Goal: Information Seeking & Learning: Learn about a topic

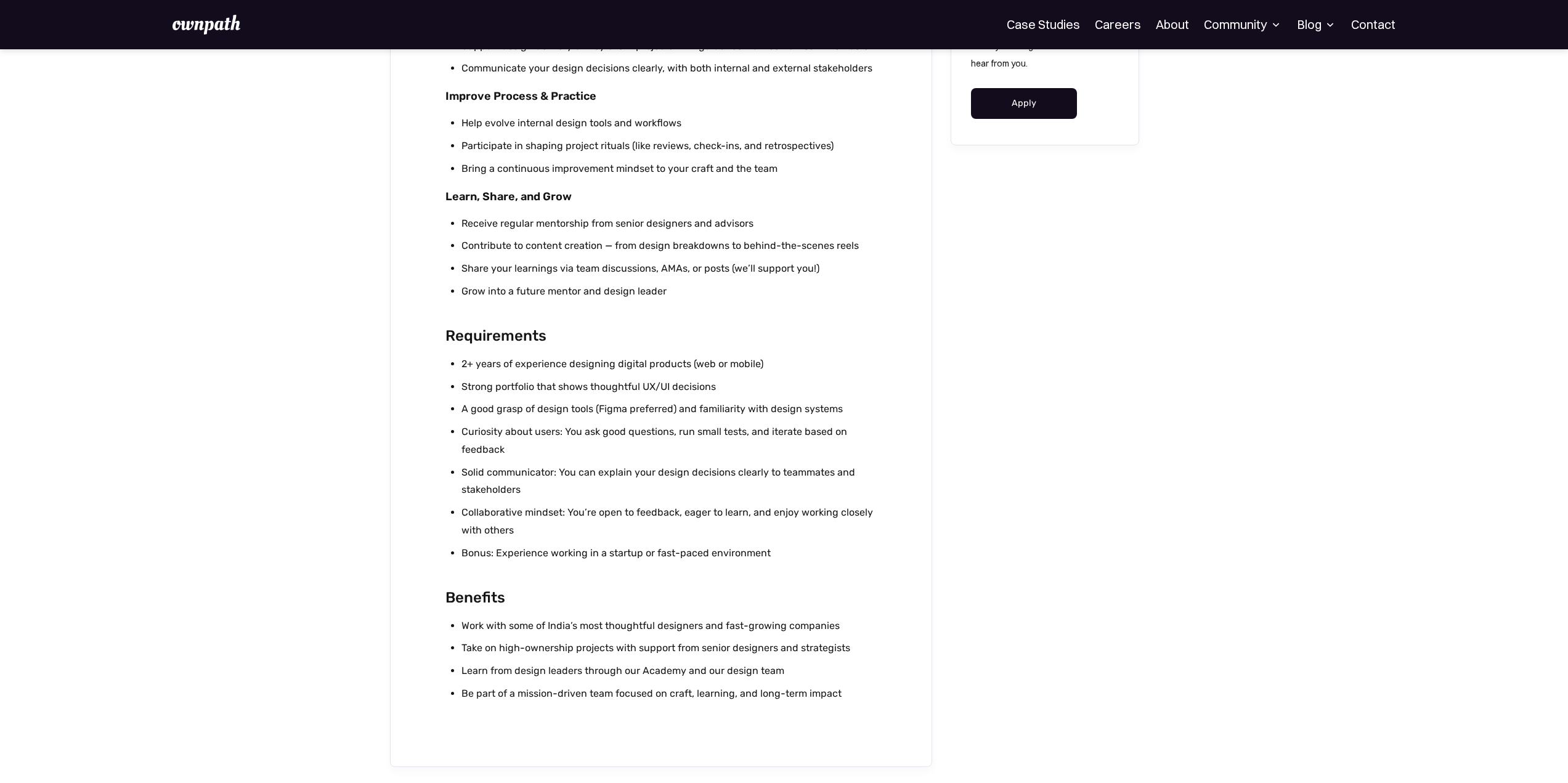
scroll to position [924, 0]
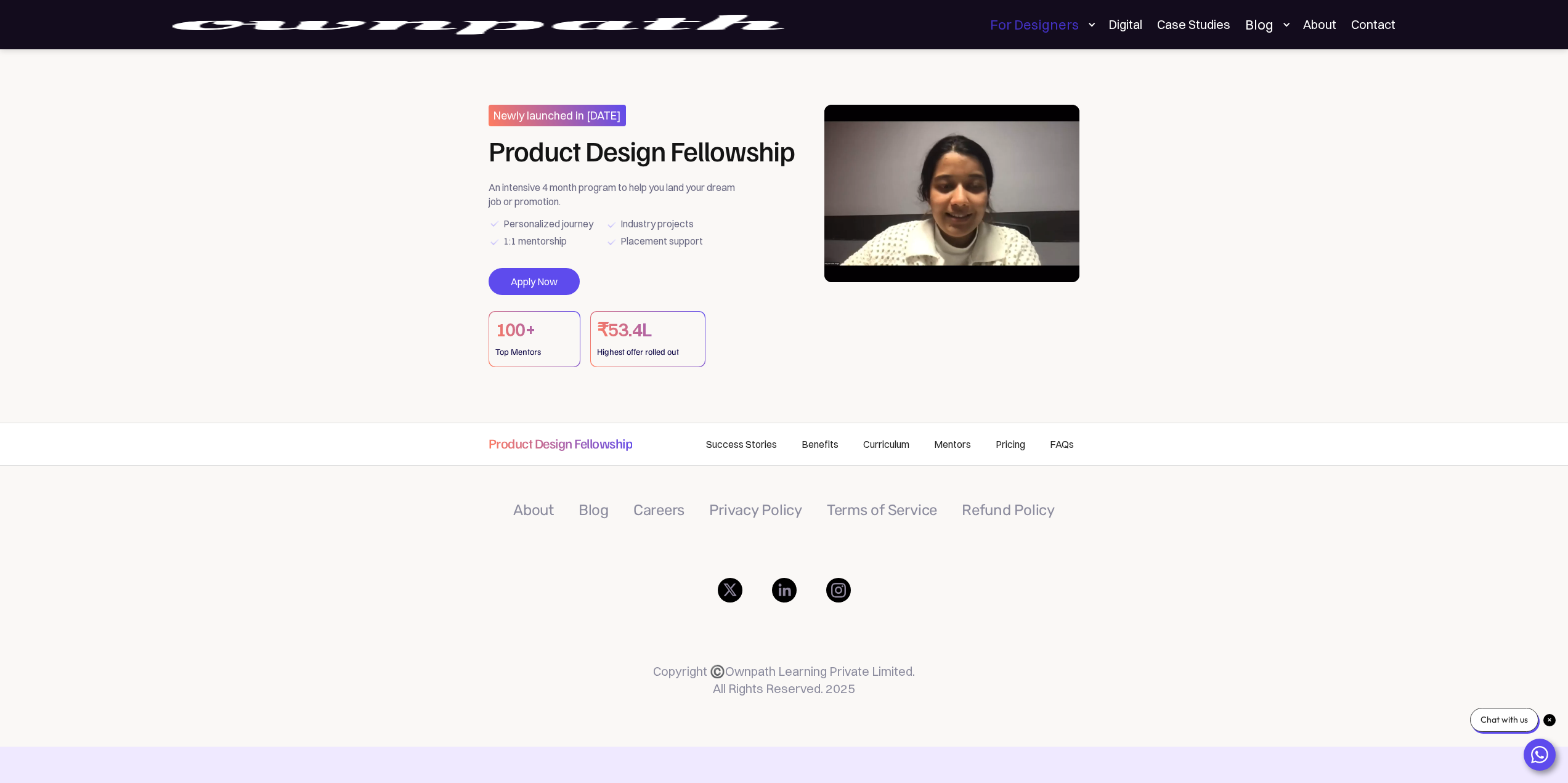
click at [1079, 17] on div "For Designers" at bounding box center [1034, 25] width 89 height 15
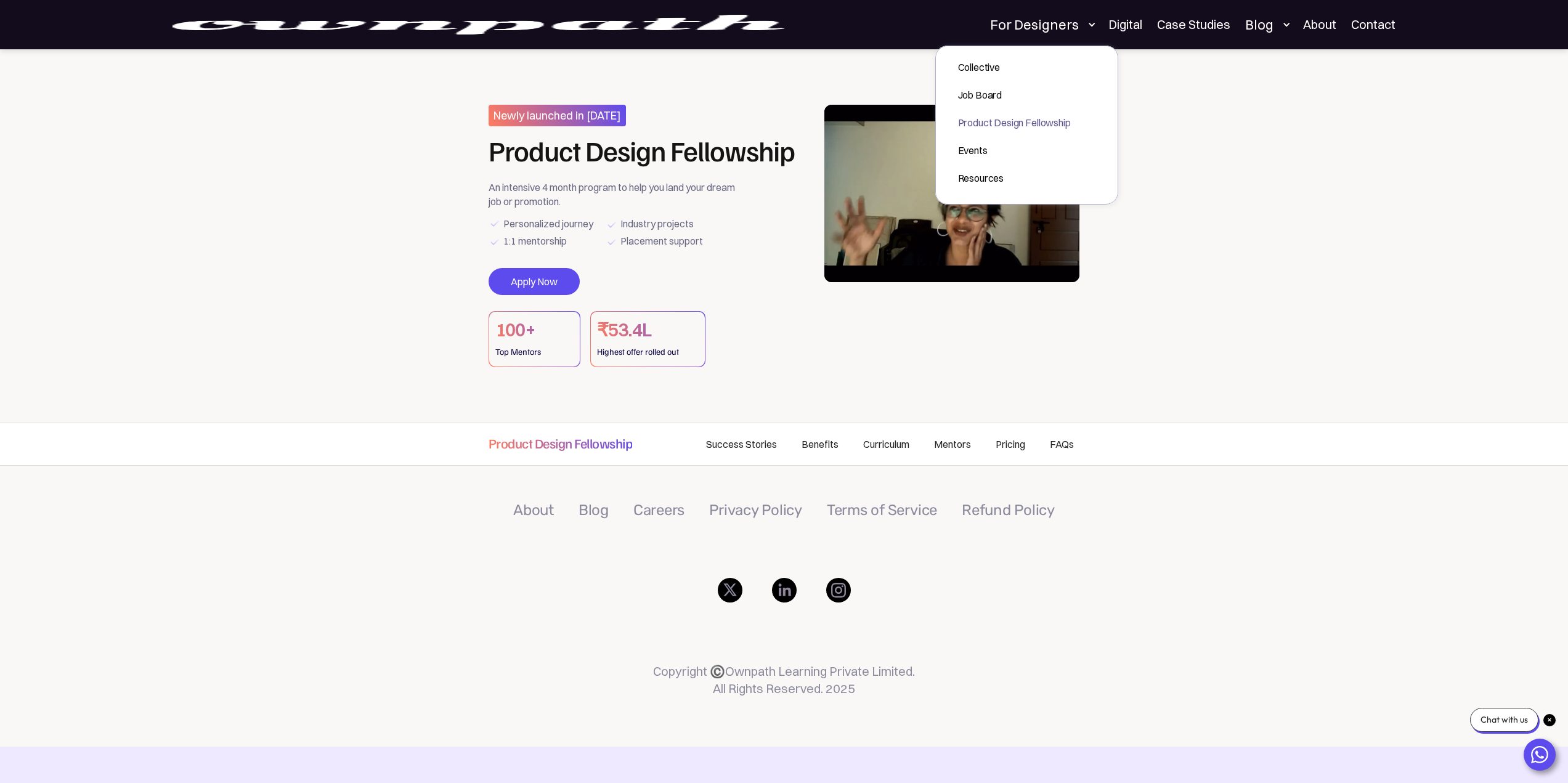
click at [1022, 125] on div "Product Design Fellowship" at bounding box center [1014, 123] width 113 height 15
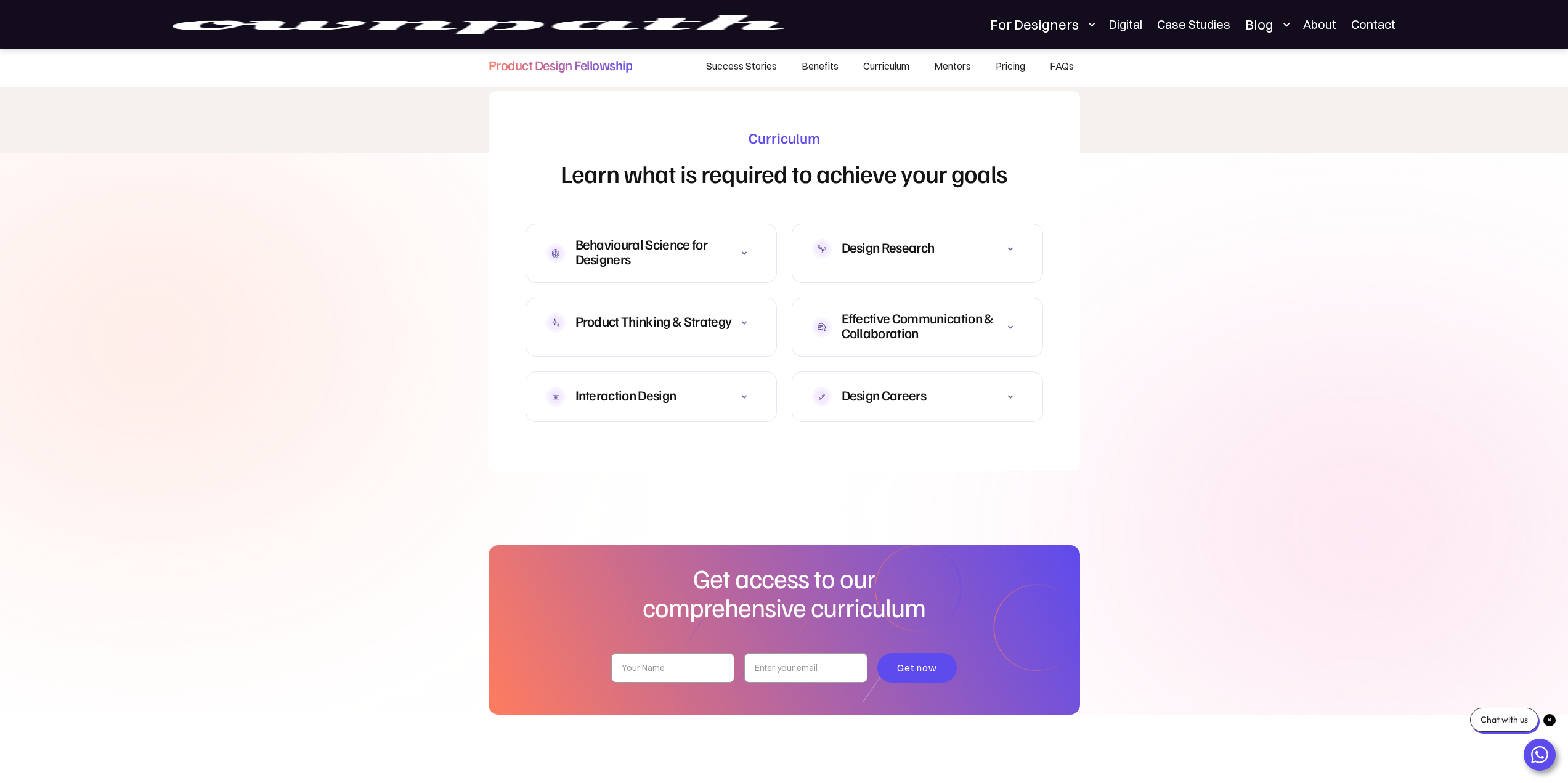
scroll to position [3476, 0]
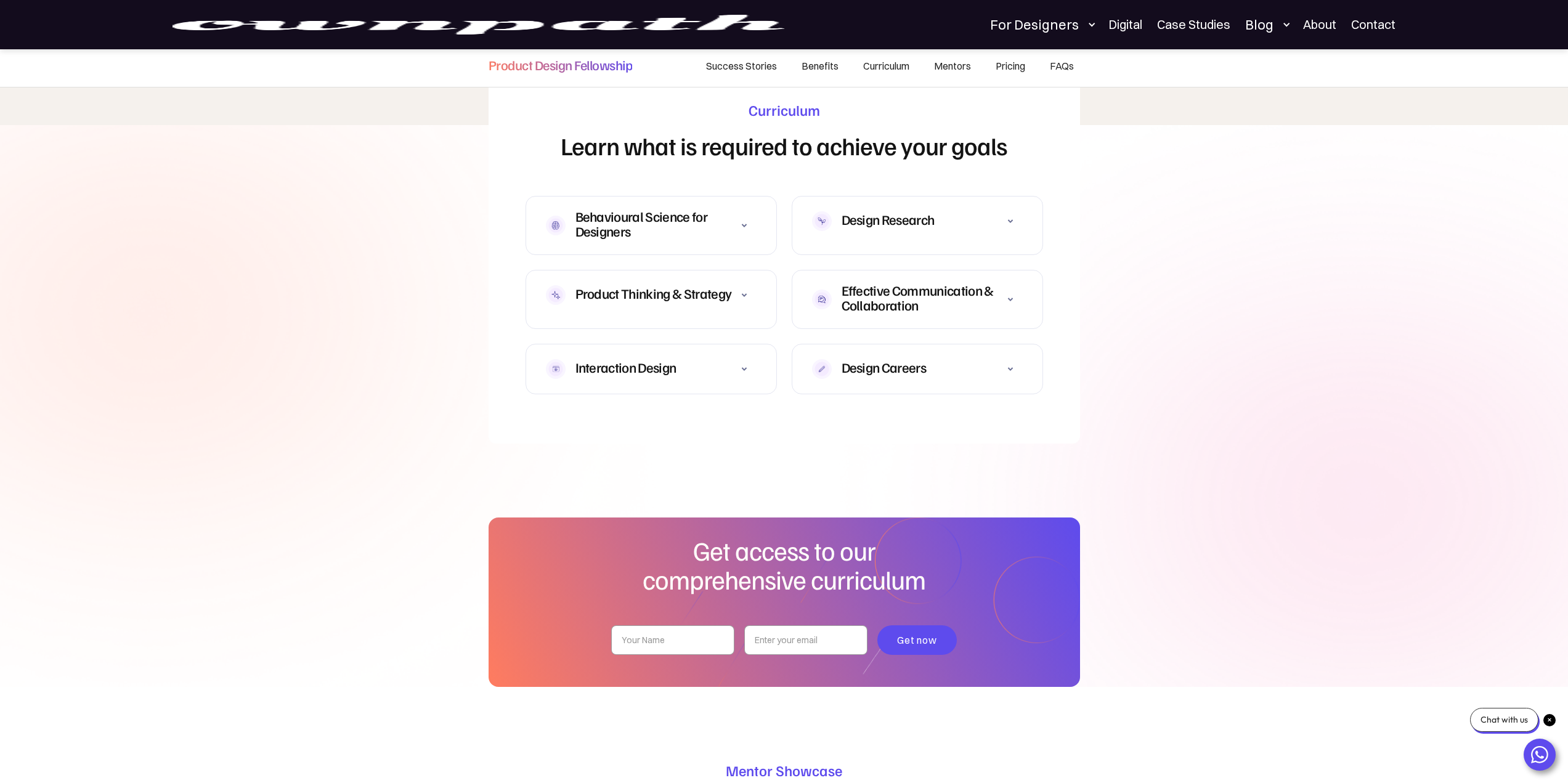
click at [752, 217] on div at bounding box center [744, 225] width 25 height 25
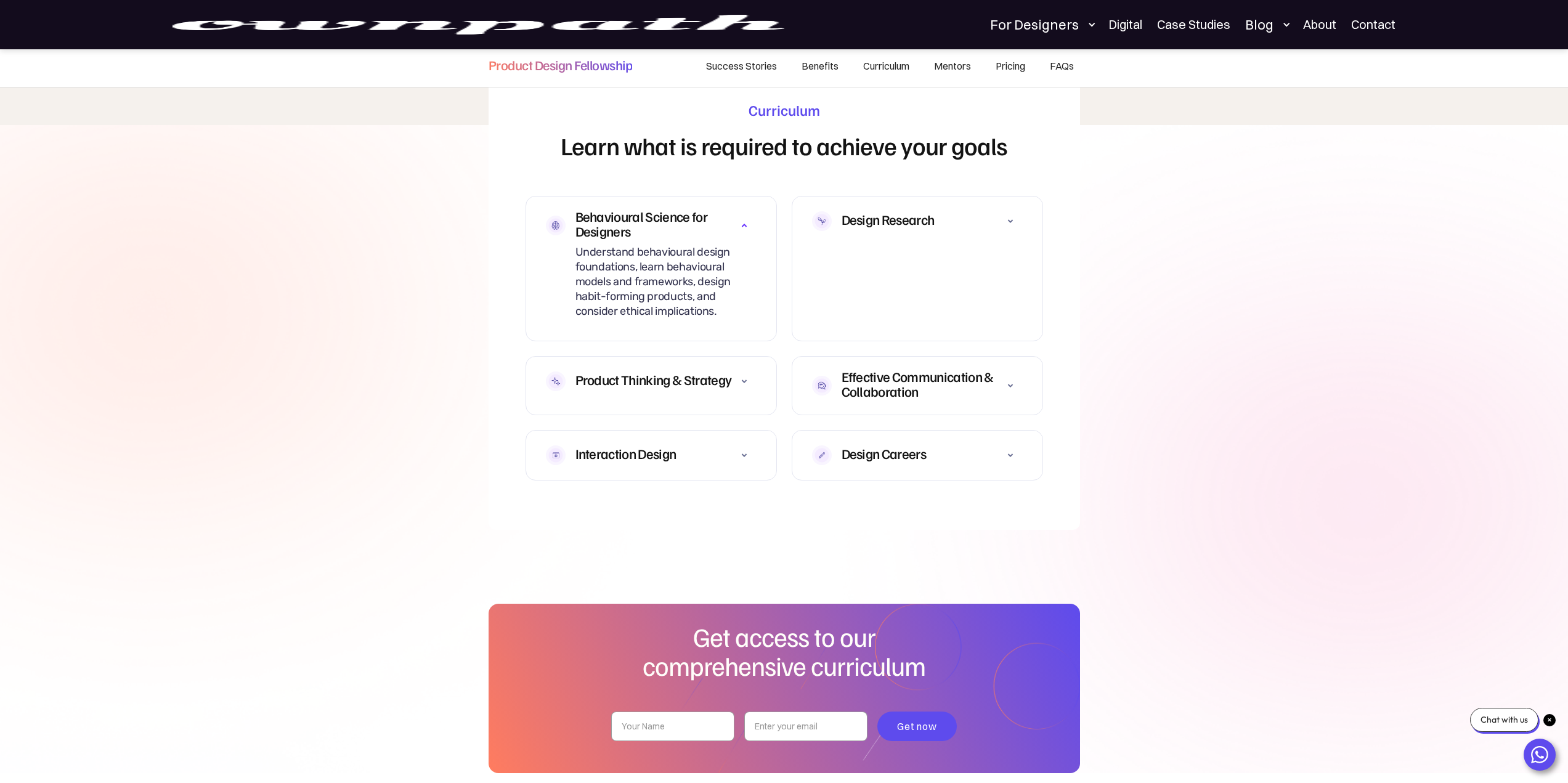
click at [749, 374] on icon at bounding box center [744, 381] width 15 height 15
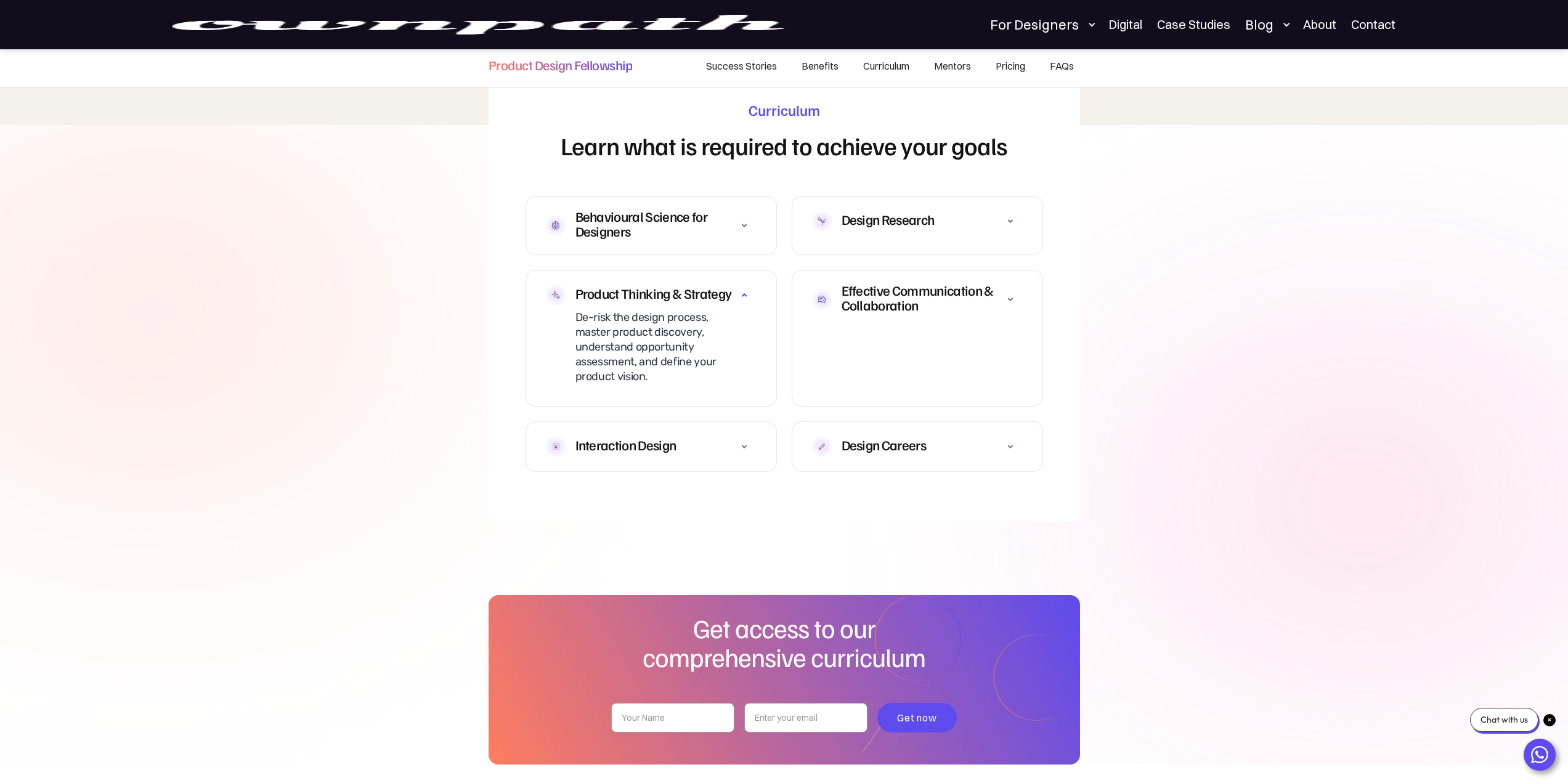
click at [747, 446] on icon at bounding box center [744, 447] width 15 height 15
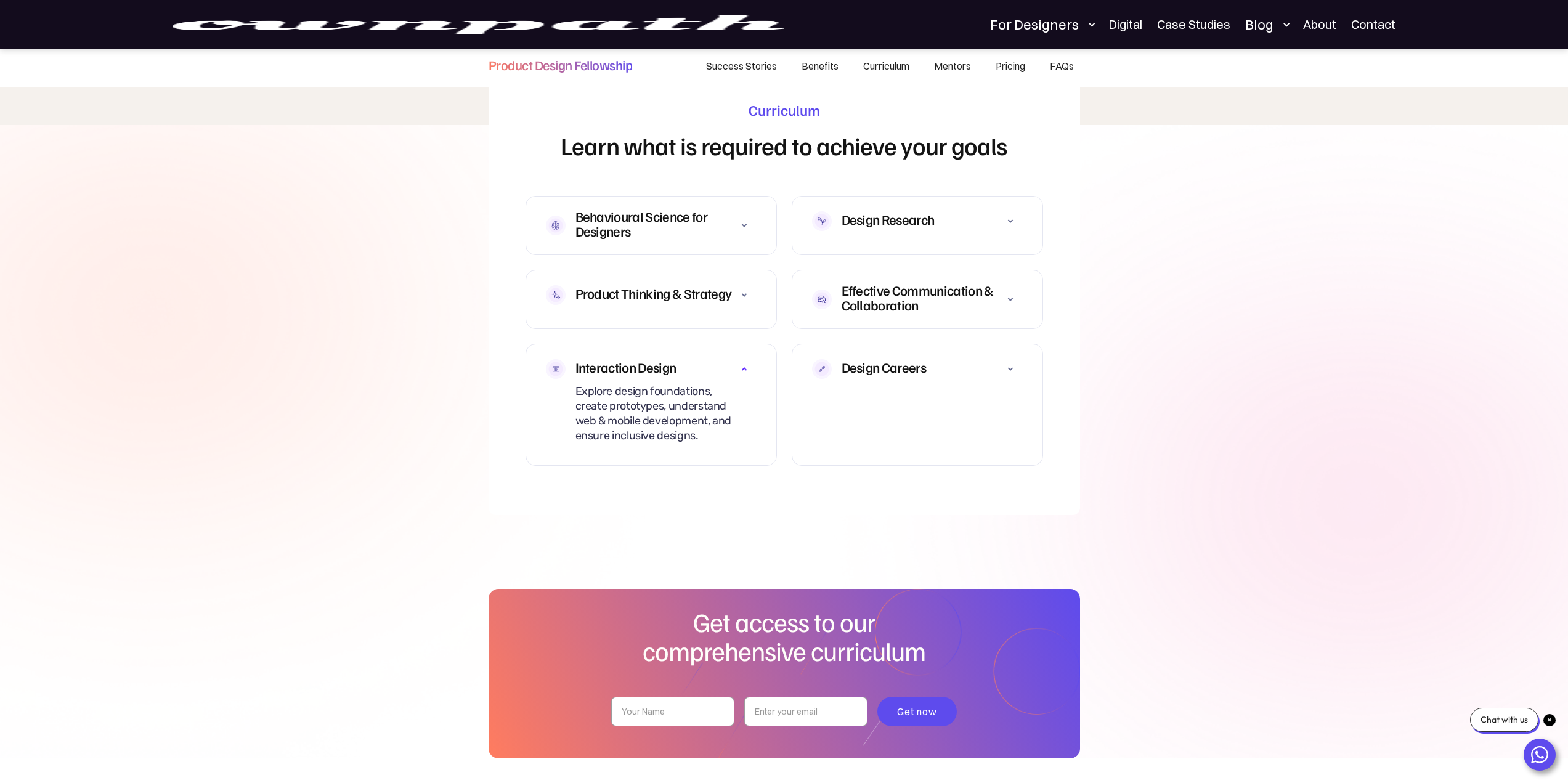
click at [999, 360] on div at bounding box center [1010, 369] width 25 height 25
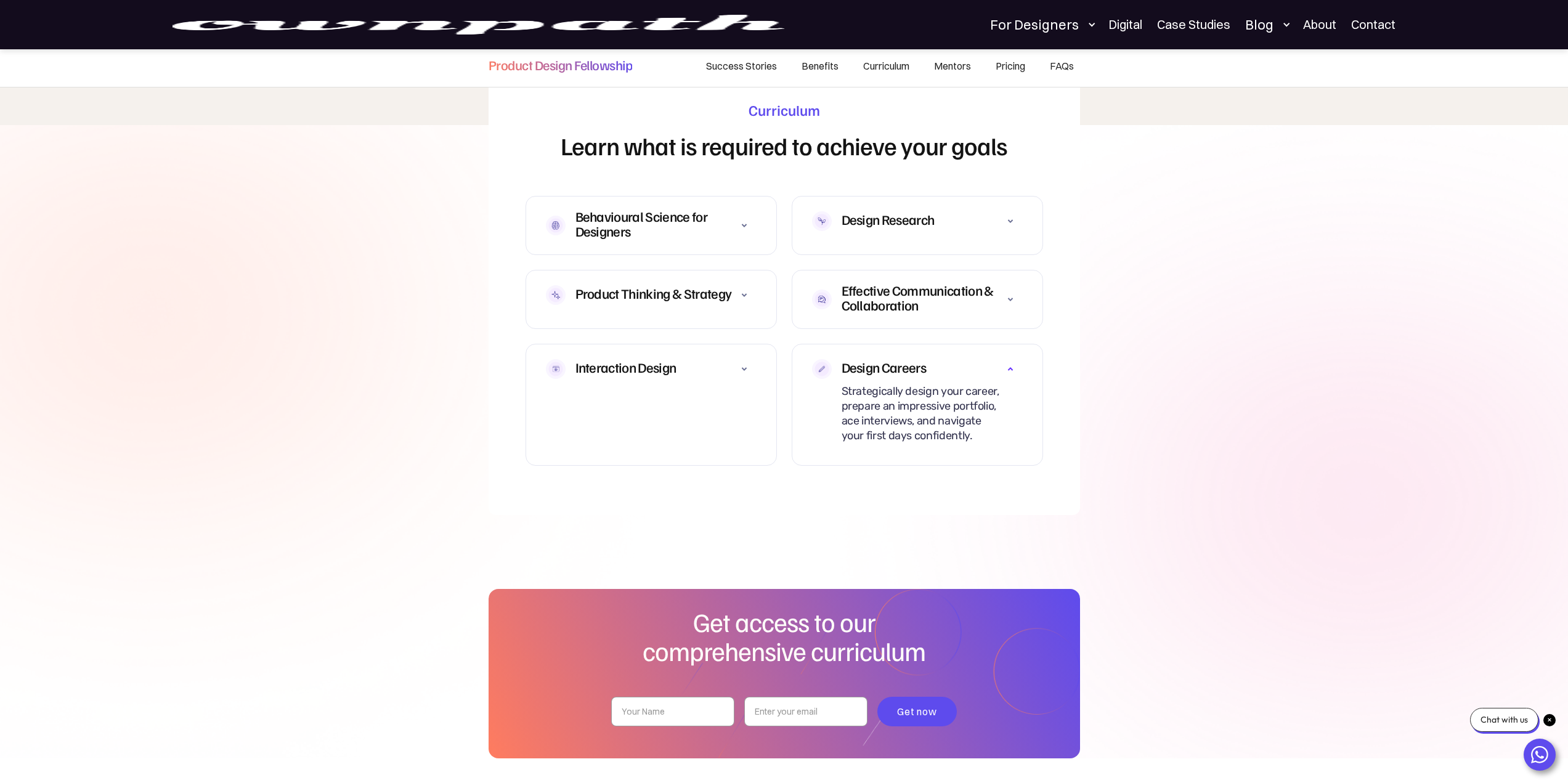
click at [1001, 298] on div at bounding box center [1010, 300] width 25 height 25
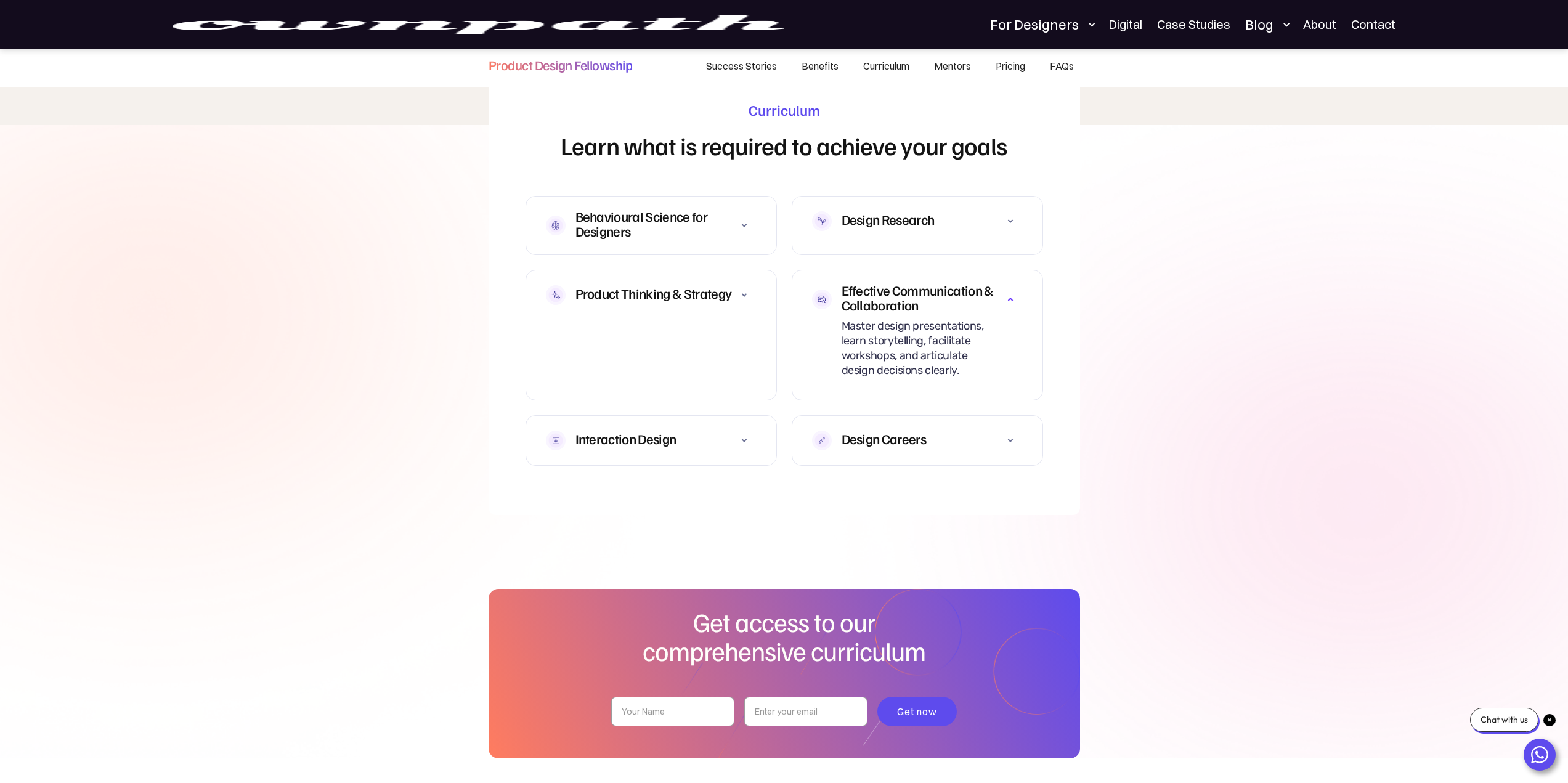
click at [985, 222] on div "Design Research" at bounding box center [918, 221] width 211 height 29
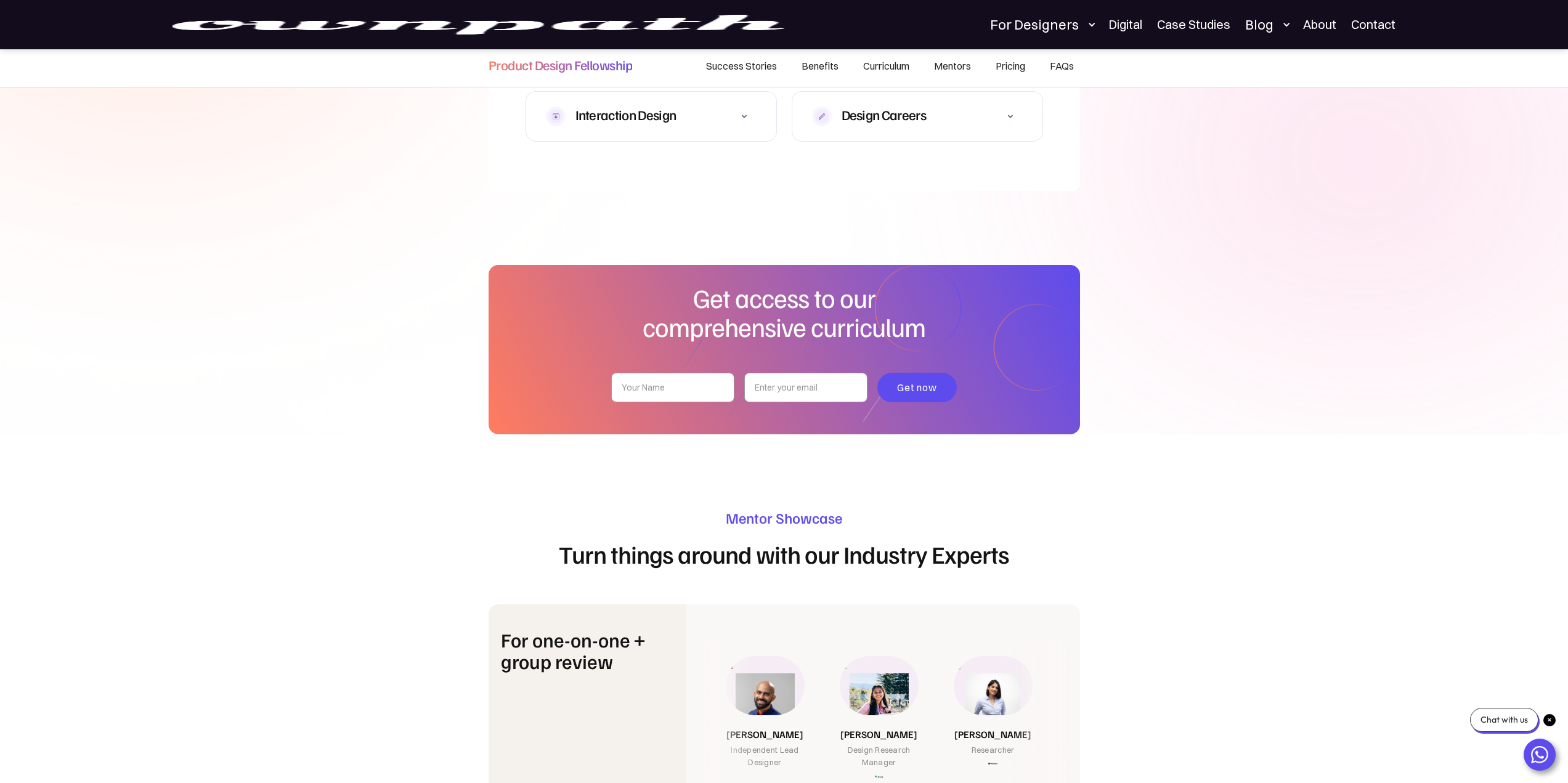
scroll to position [3908, 0]
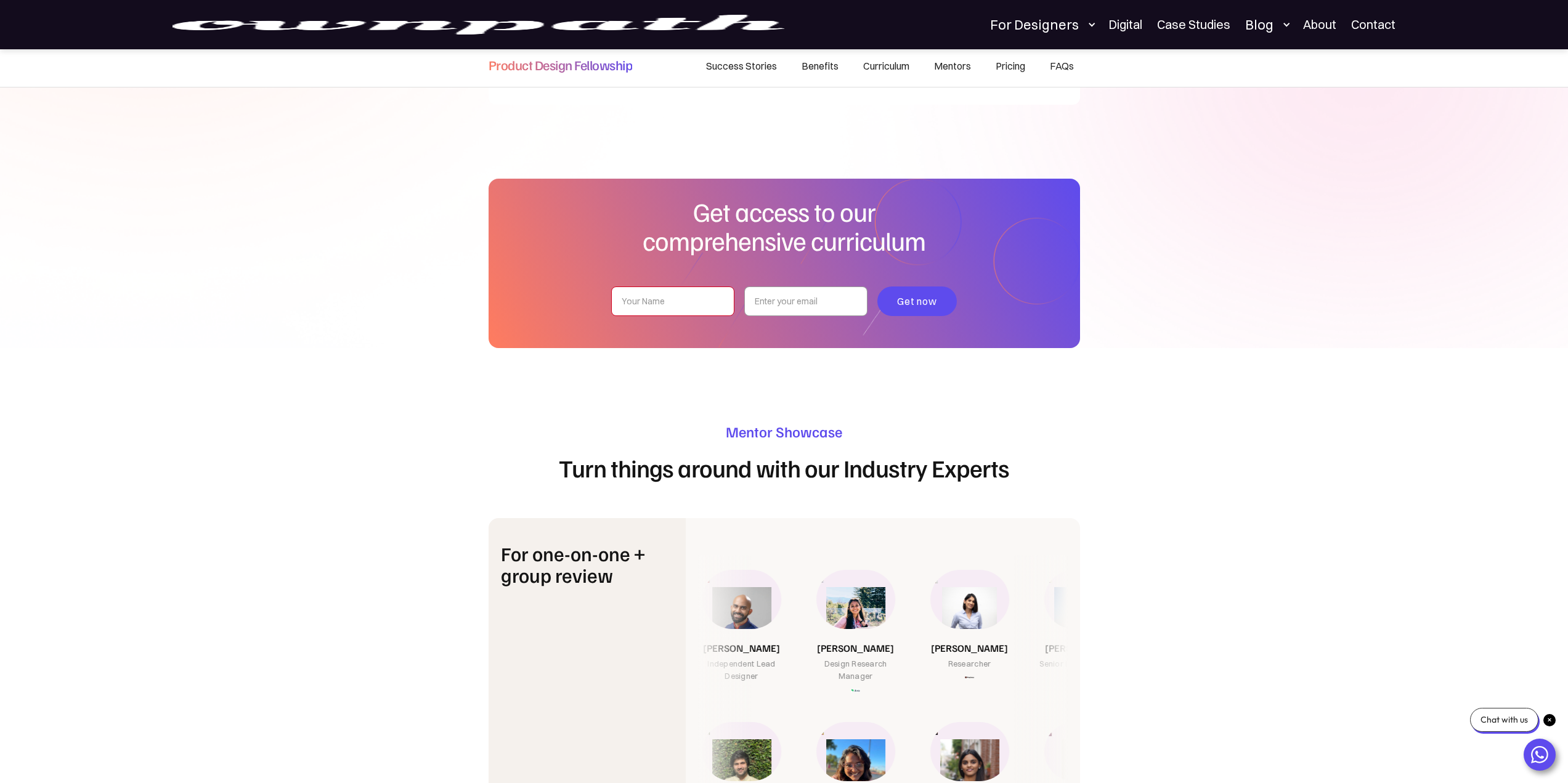
click at [678, 287] on input "pdf-curriculum-form" at bounding box center [673, 301] width 123 height 29
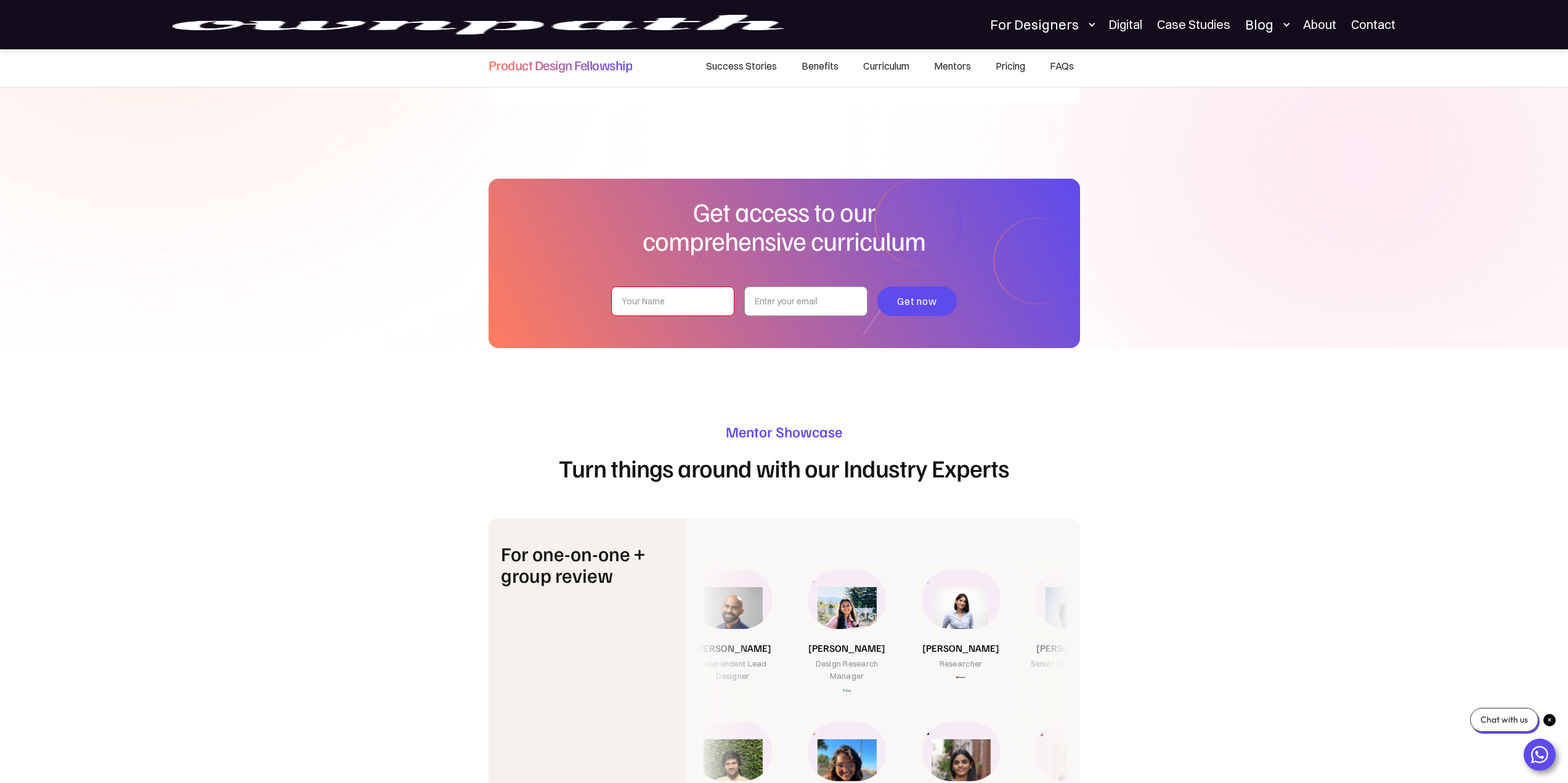
click at [678, 287] on input "pdf-curriculum-form" at bounding box center [673, 301] width 123 height 29
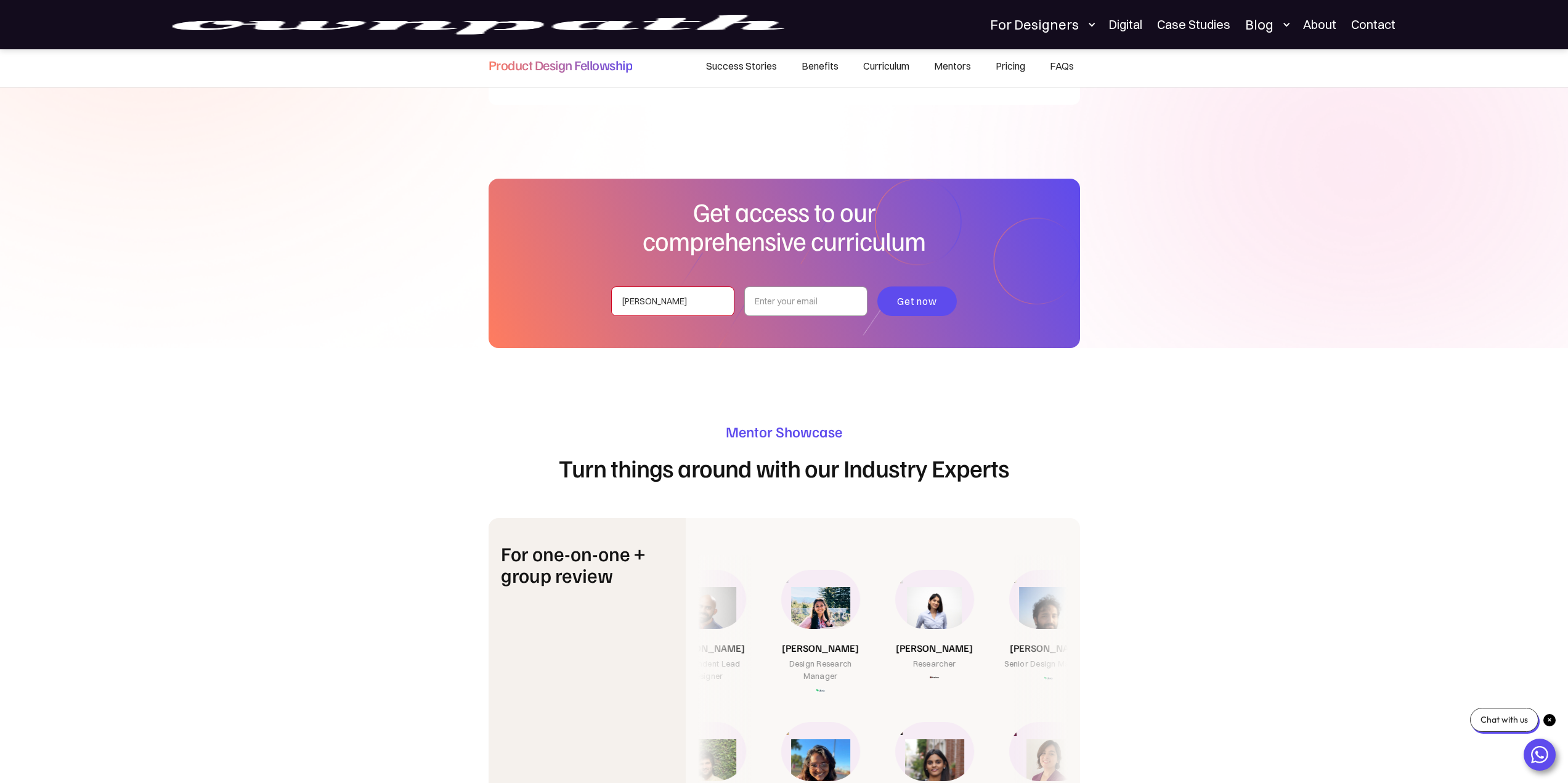
type input "amit"
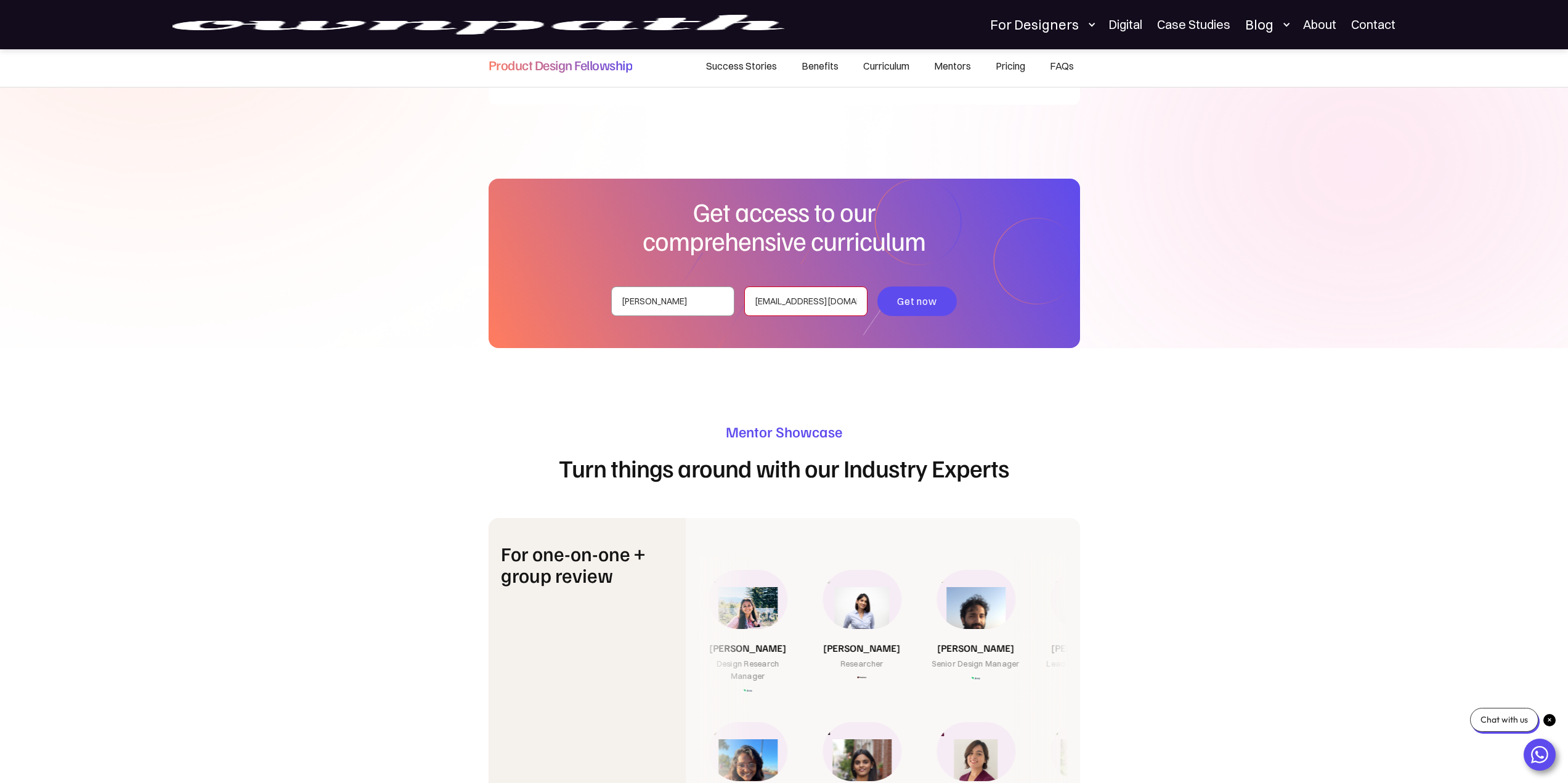
type input "amit.yadav52@gmail.com"
click at [912, 295] on input "Get now" at bounding box center [918, 301] width 80 height 29
type input "Please wait..."
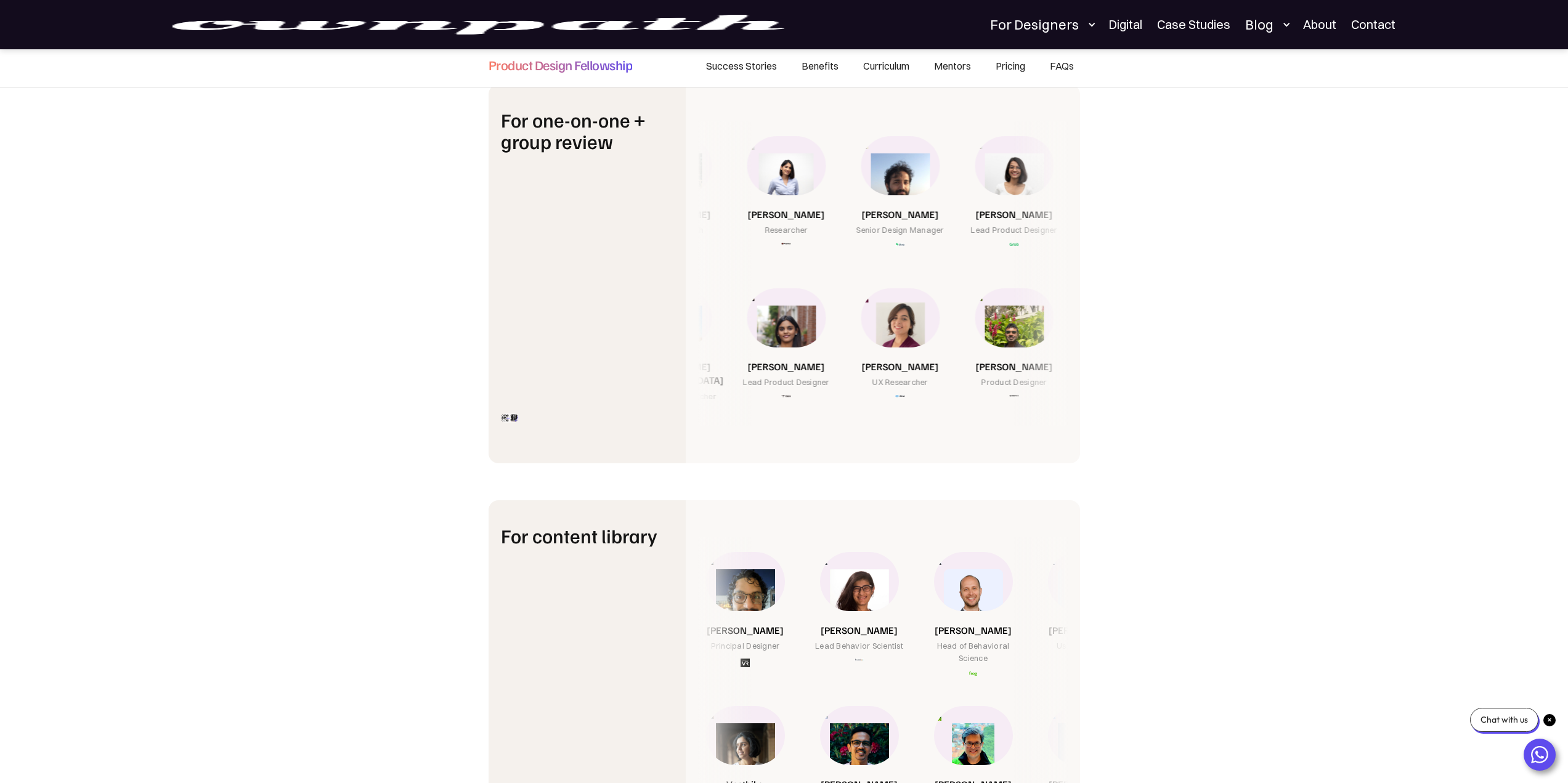
scroll to position [4246, 0]
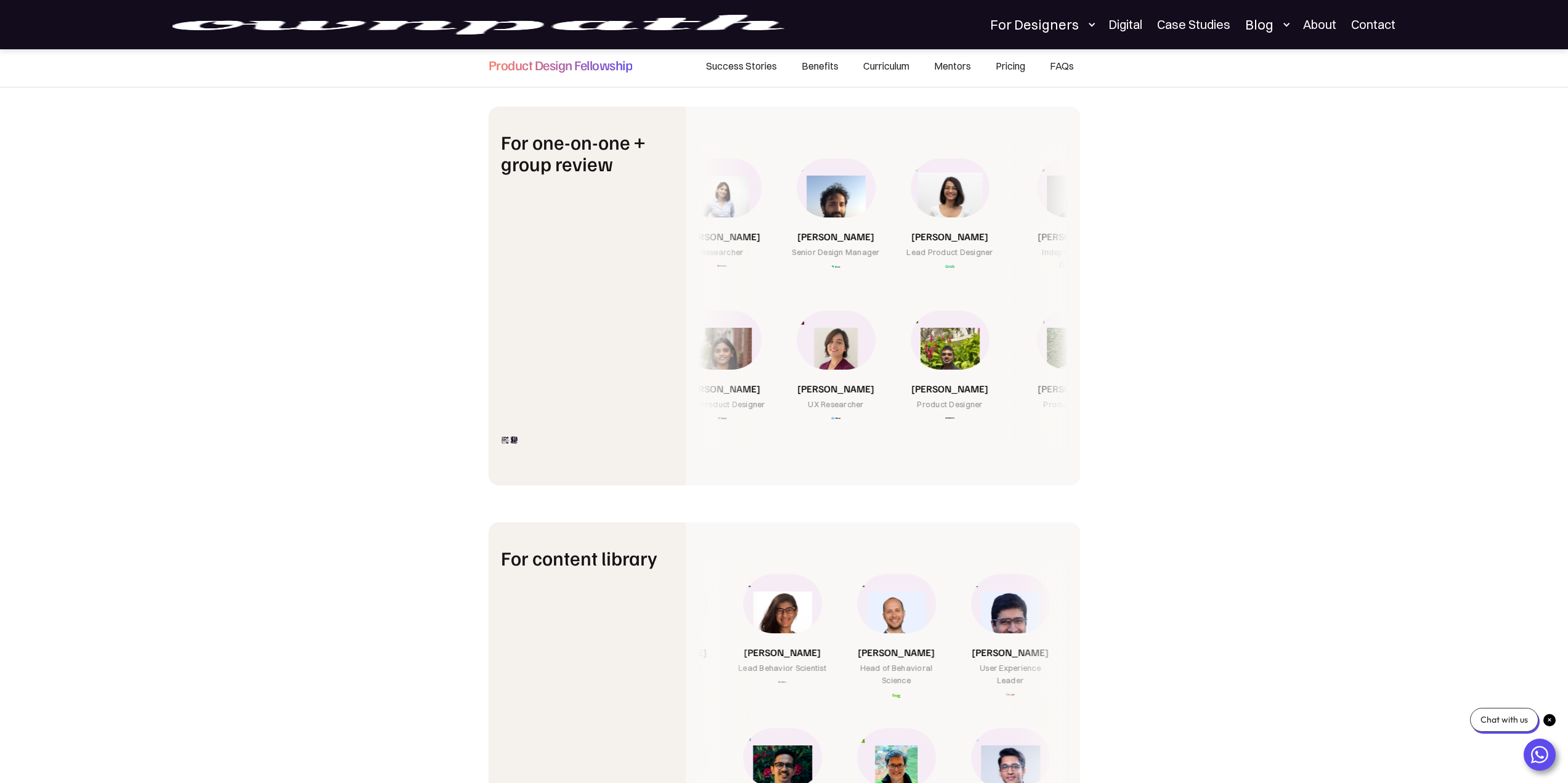
click at [950, 193] on img at bounding box center [950, 205] width 87 height 65
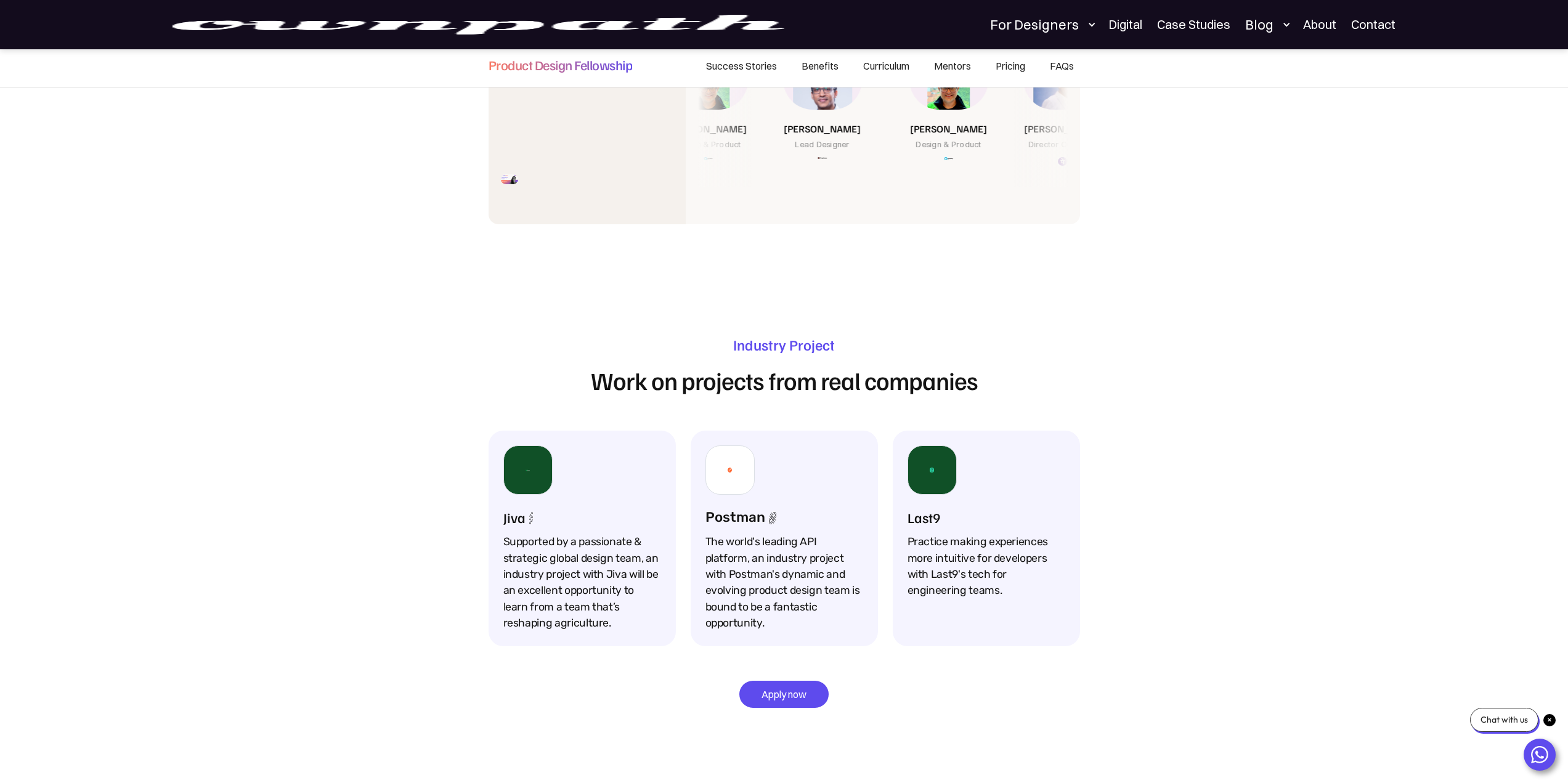
scroll to position [5109, 0]
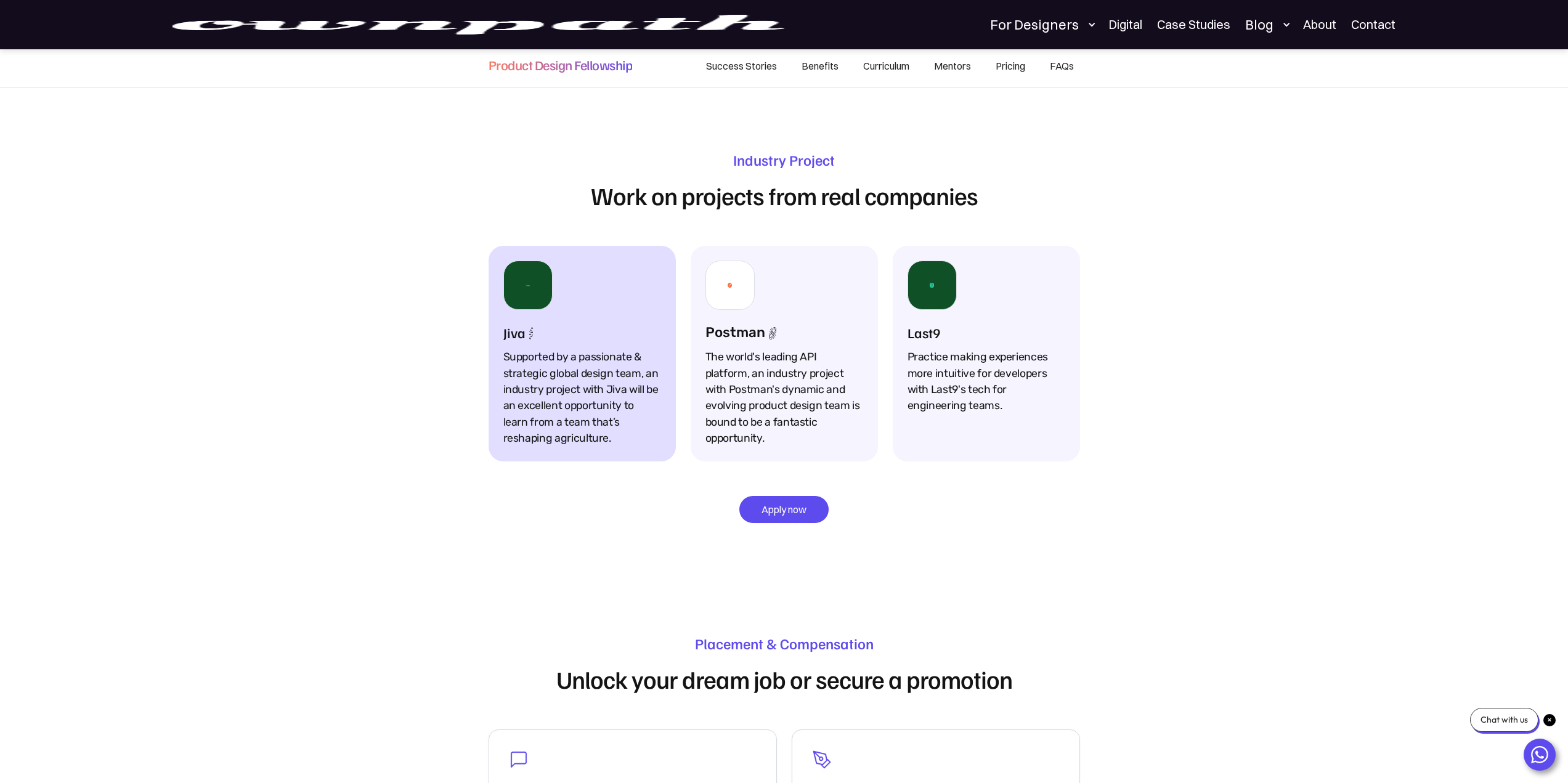
click at [551, 320] on div "Jiva Supported by a passionate & strategic global design team, an industry proj…" at bounding box center [582, 353] width 187 height 215
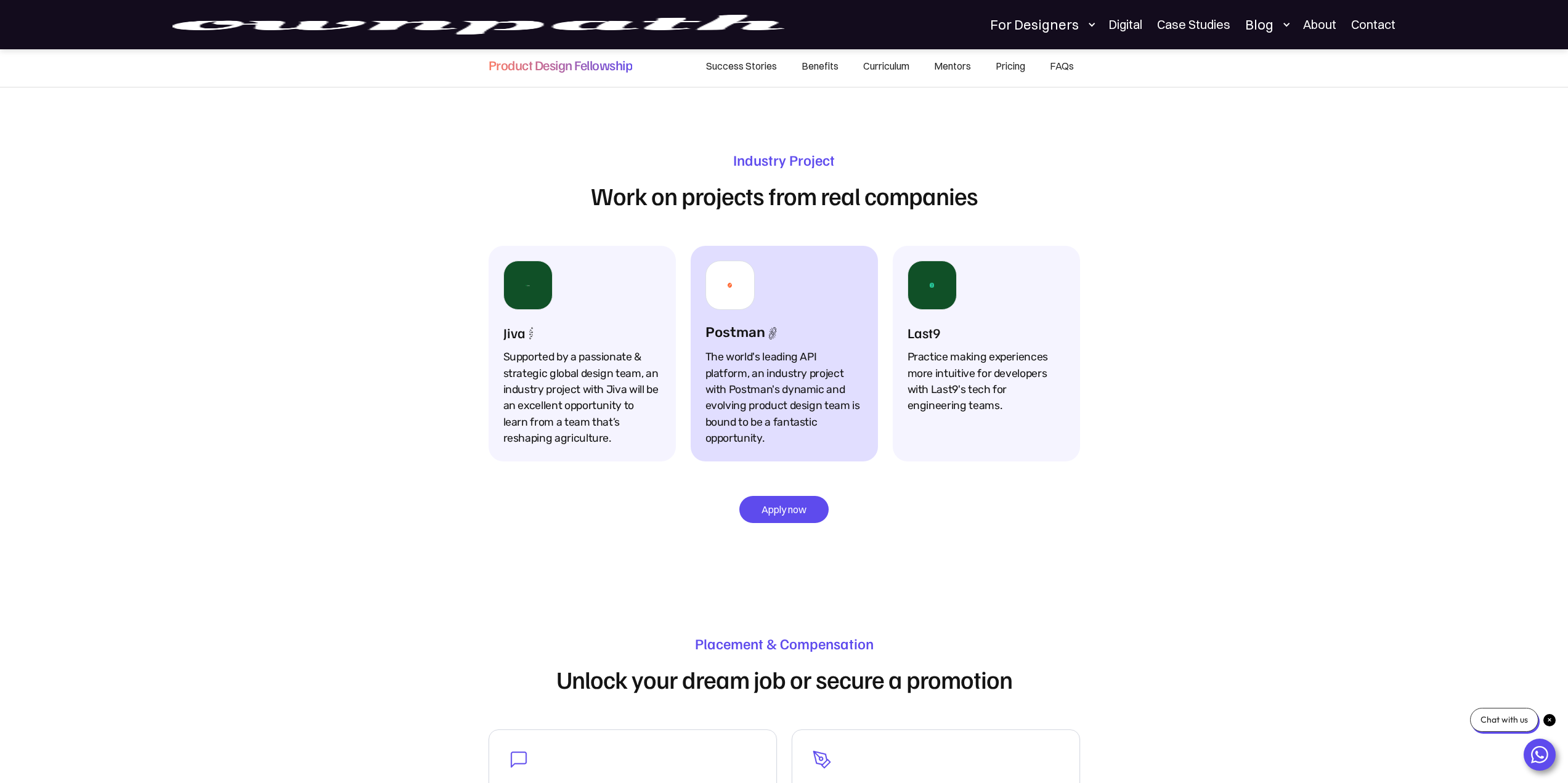
click at [715, 349] on div "The world's leading API platform, an industry project with Postman's dynamic an…" at bounding box center [784, 397] width 158 height 97
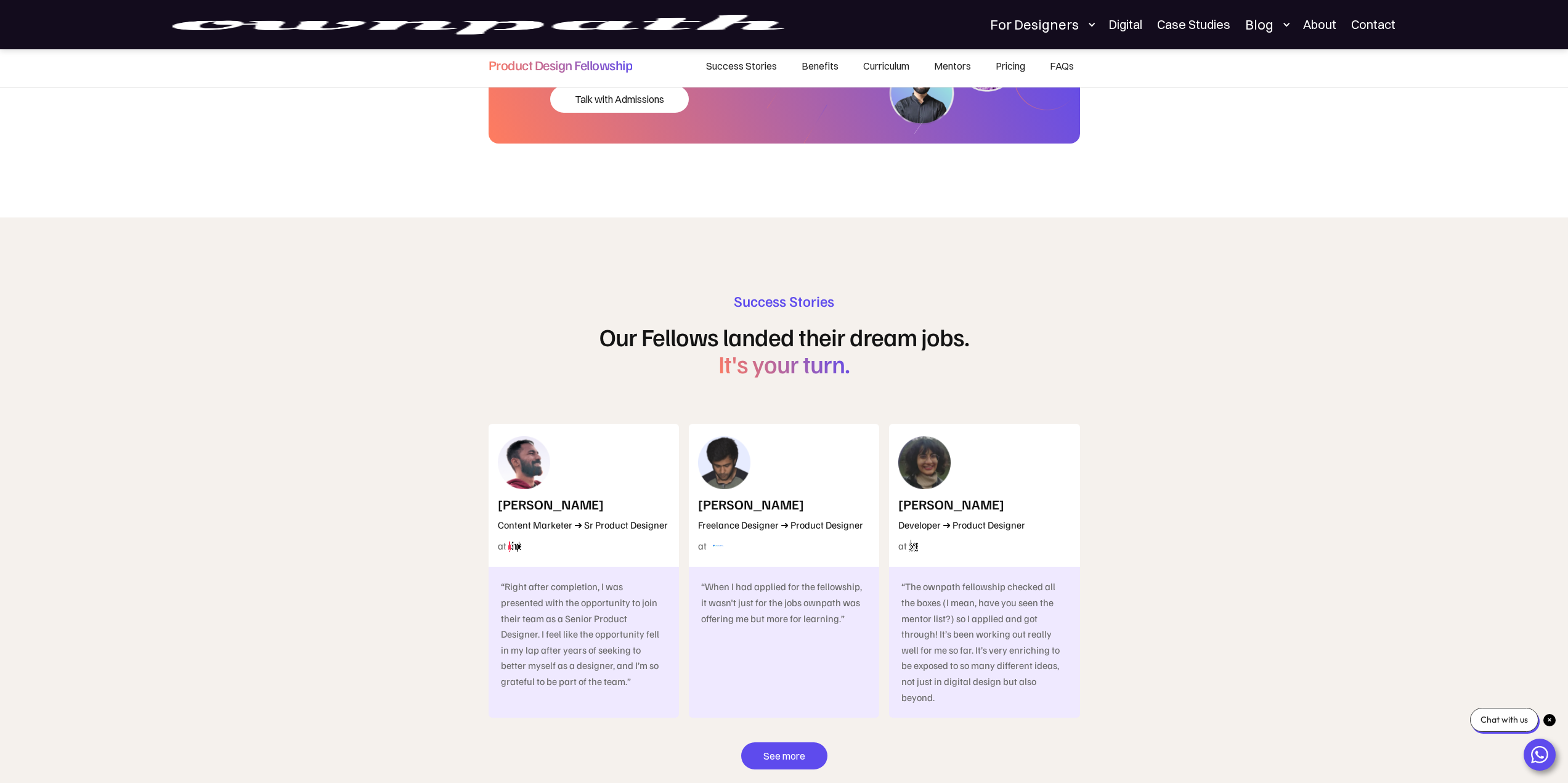
scroll to position [6280, 0]
click at [912, 495] on h4 "Mudita Sisodia" at bounding box center [961, 503] width 127 height 17
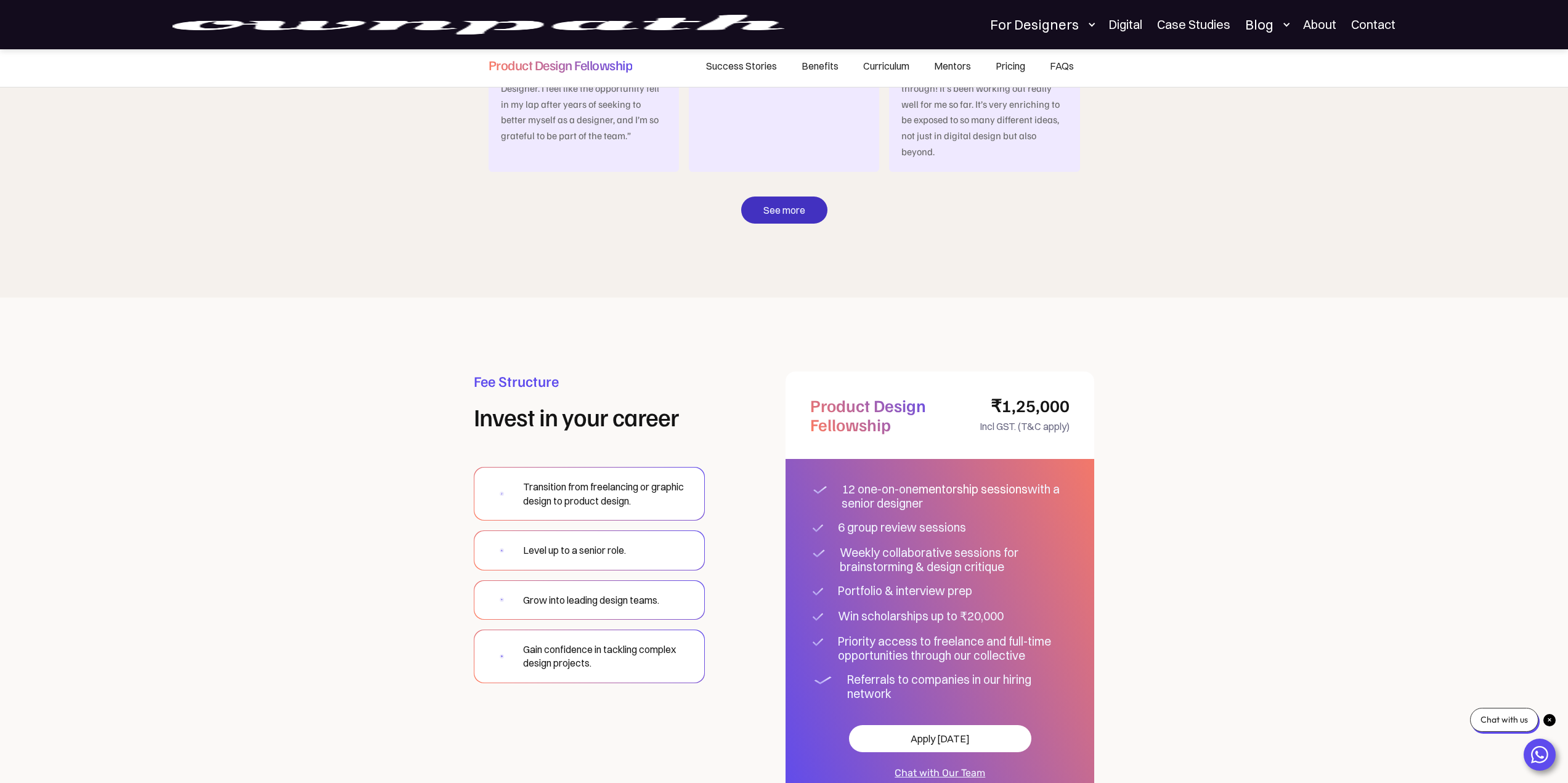
scroll to position [6834, 0]
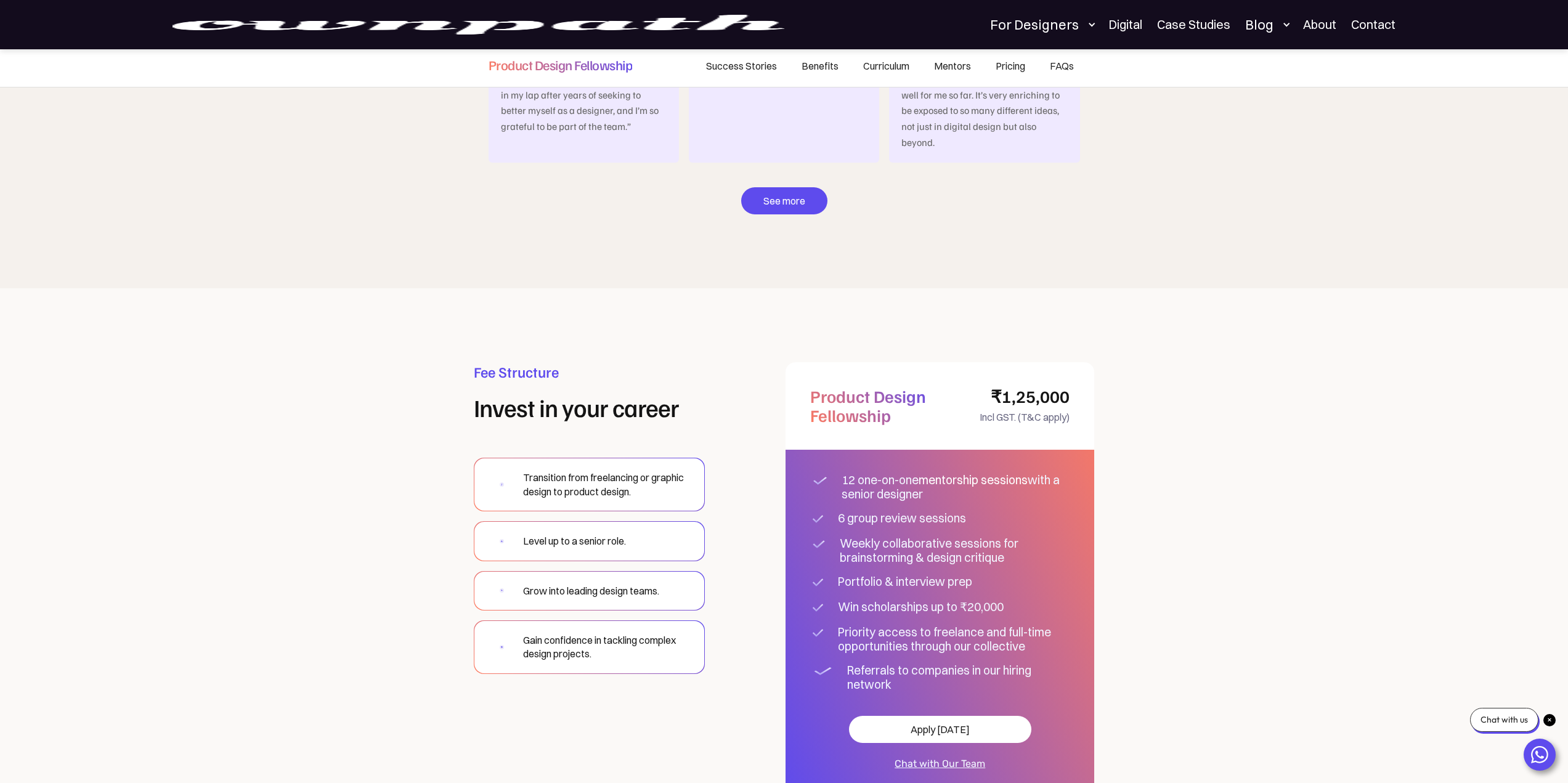
click at [854, 473] on div "12 one-on-one mentorship sessions with a senior designer" at bounding box center [955, 488] width 228 height 29
click at [867, 511] on div "6 group review sessions" at bounding box center [930, 518] width 185 height 14
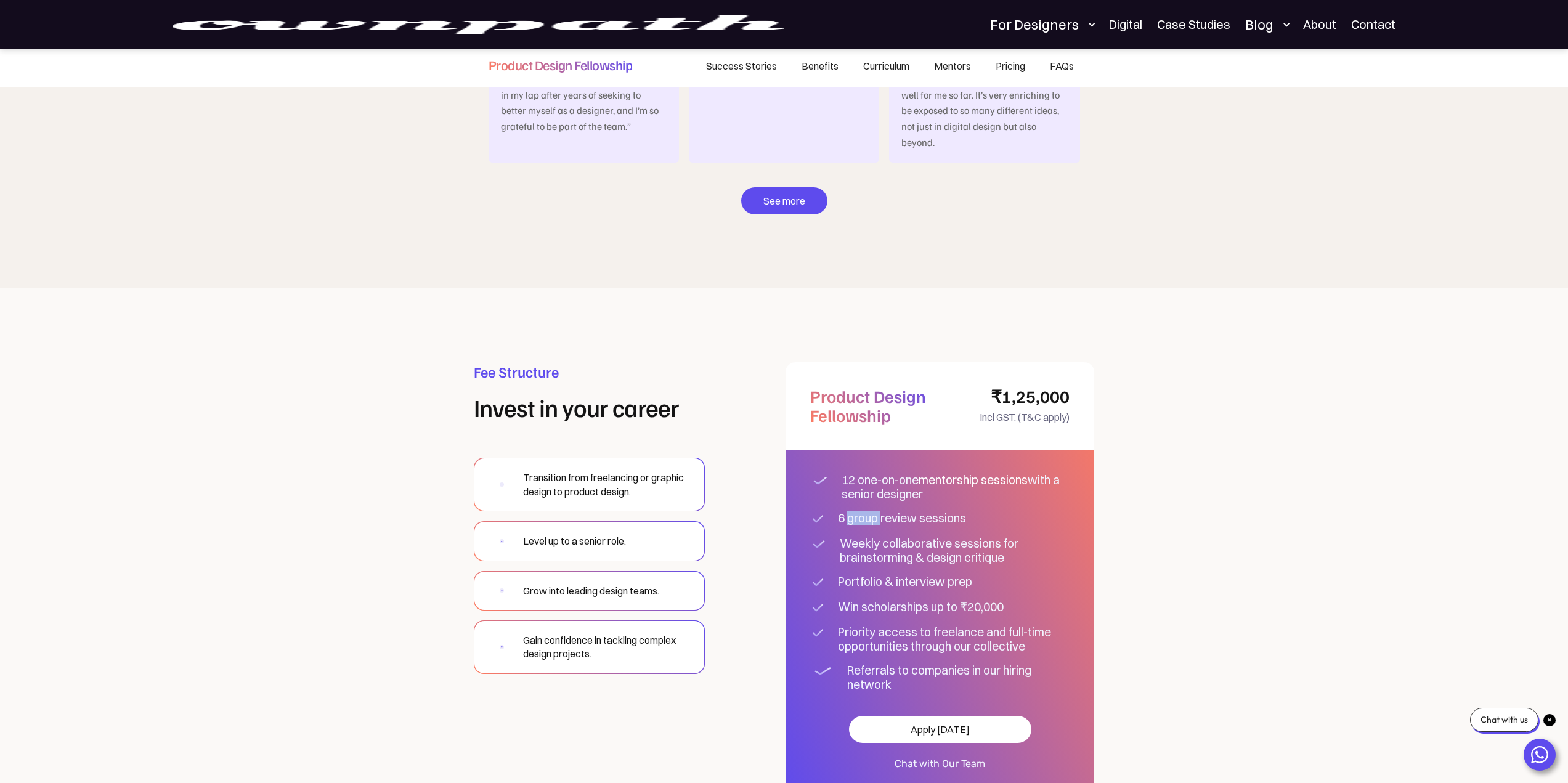
click at [867, 511] on div "6 group review sessions" at bounding box center [930, 518] width 185 height 14
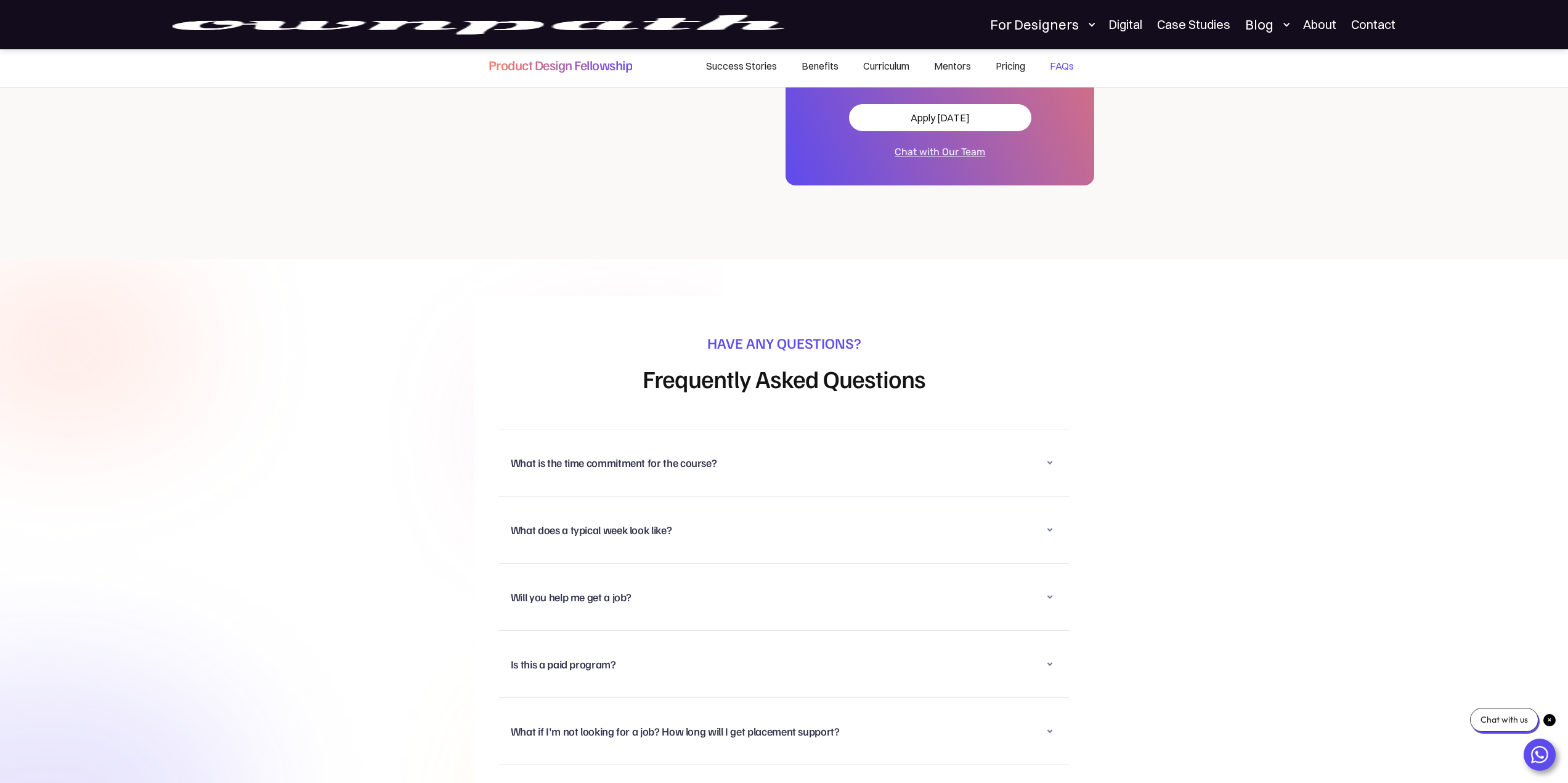
scroll to position [7450, 0]
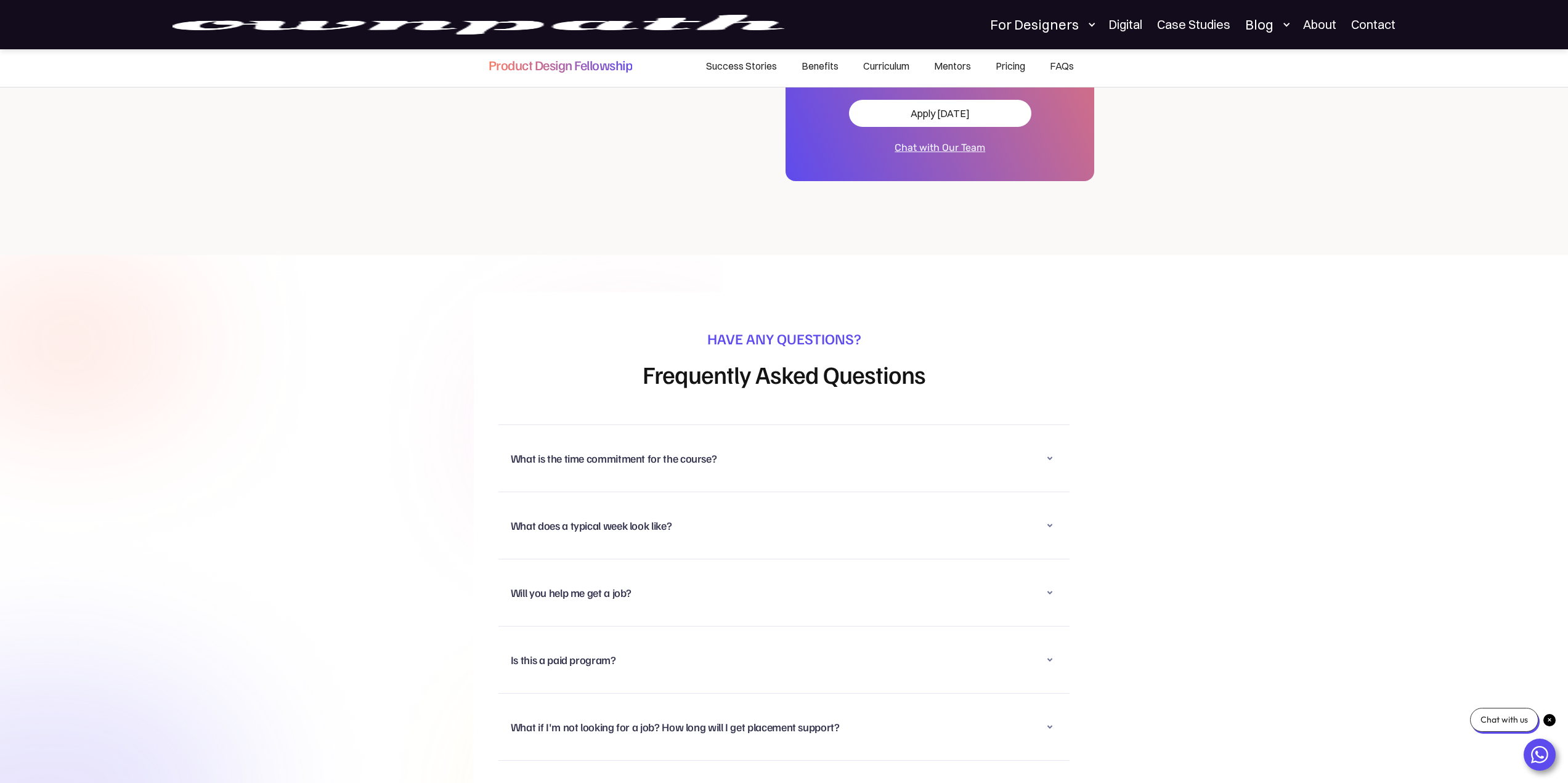
click at [665, 451] on div "What is the time commitment for the course?" at bounding box center [613, 458] width 206 height 15
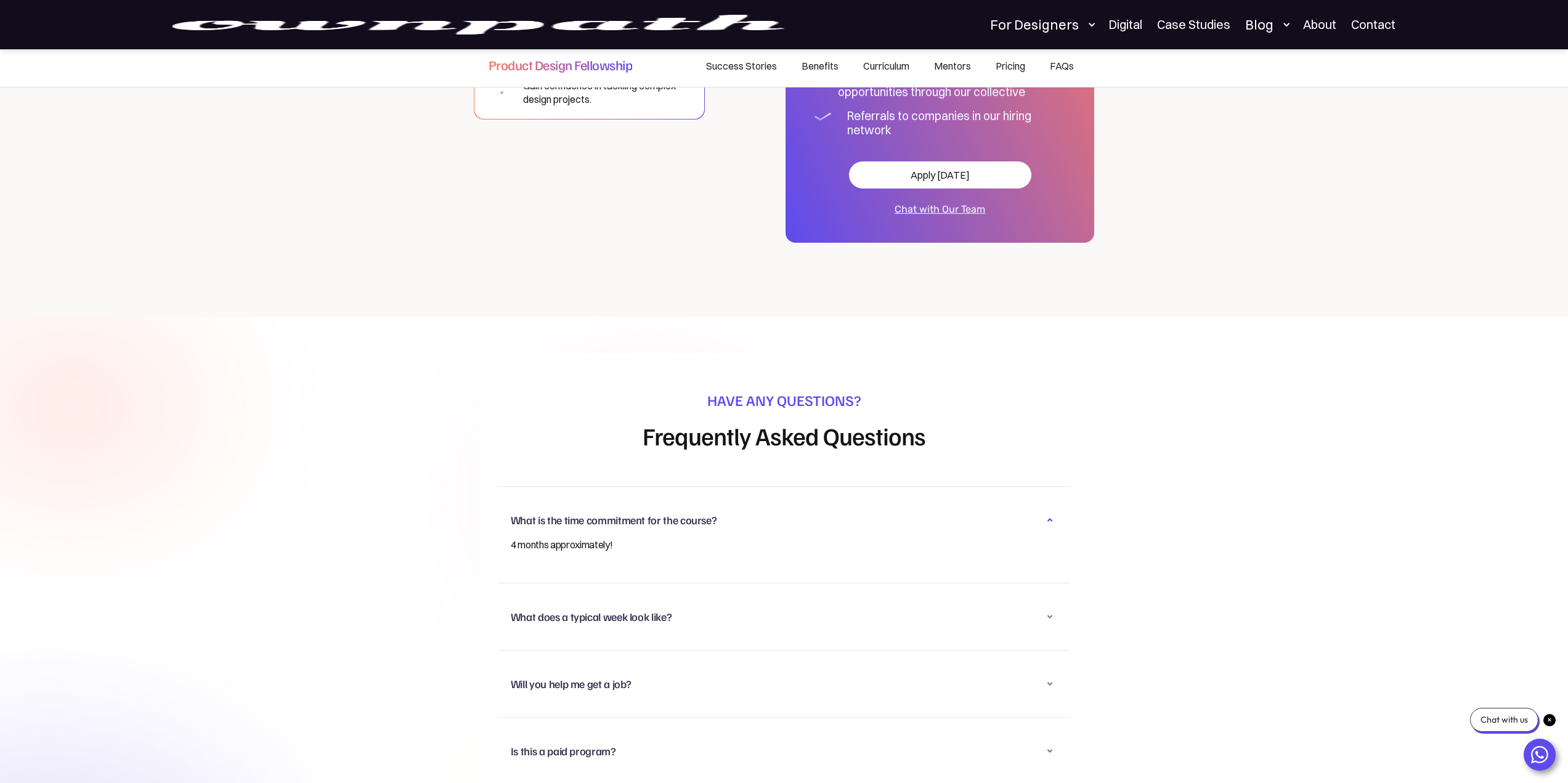
scroll to position [7635, 0]
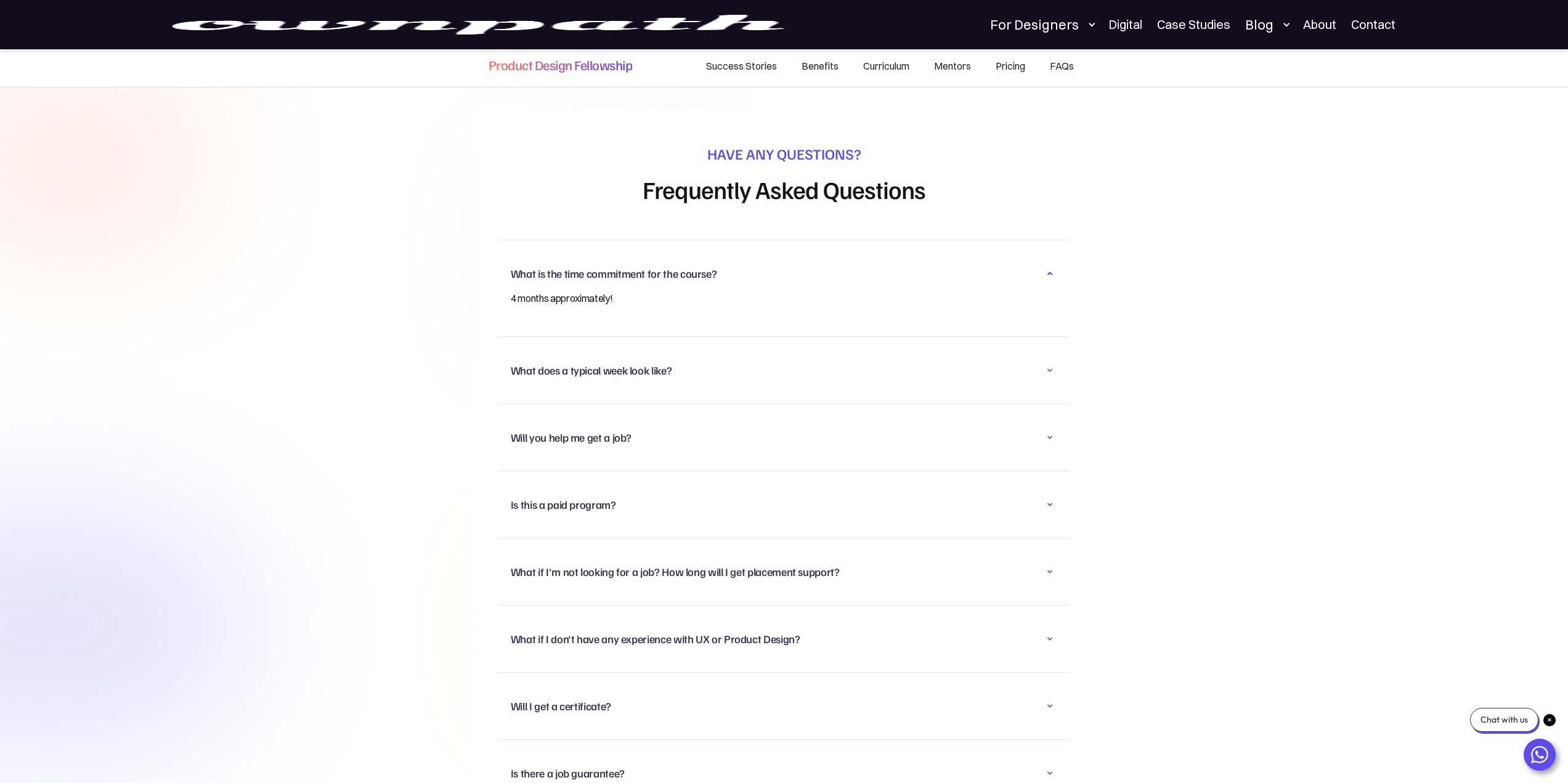
click at [633, 363] on div "What does a typical week look like?" at bounding box center [591, 370] width 161 height 15
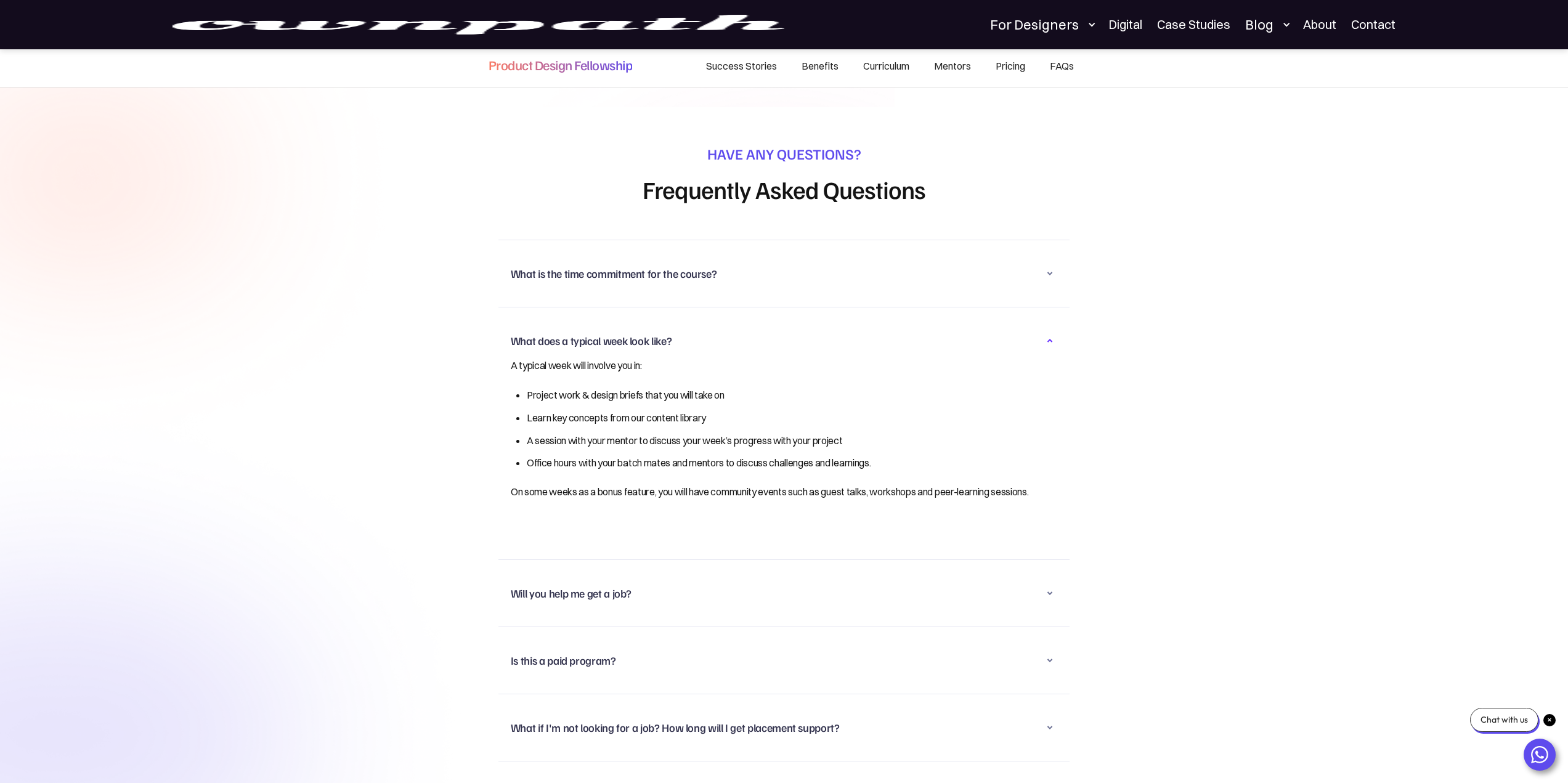
click at [598, 357] on p "A typical week will involve you in:" at bounding box center [771, 365] width 522 height 17
drag, startPoint x: 583, startPoint y: 366, endPoint x: 594, endPoint y: 368, distance: 11.2
click at [594, 386] on li "Project work & design briefs that you will take on" at bounding box center [780, 395] width 506 height 18
click at [639, 409] on li "Learn key concepts from our content library" at bounding box center [780, 418] width 506 height 18
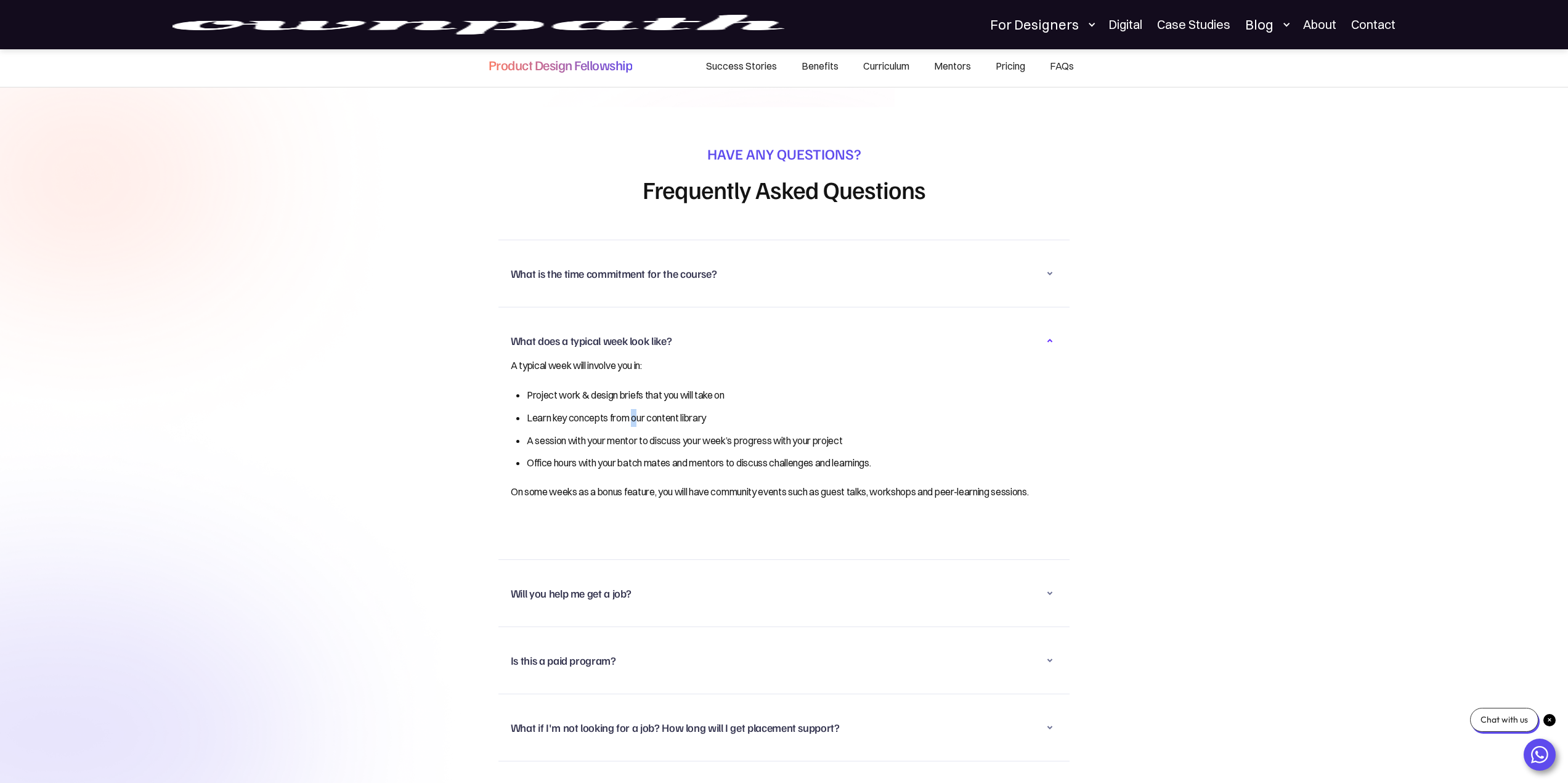
click at [639, 409] on li "Learn key concepts from our content library" at bounding box center [780, 418] width 506 height 18
click at [662, 432] on li "A session with your mentor to discuss your week’s progress with your project" at bounding box center [780, 441] width 506 height 18
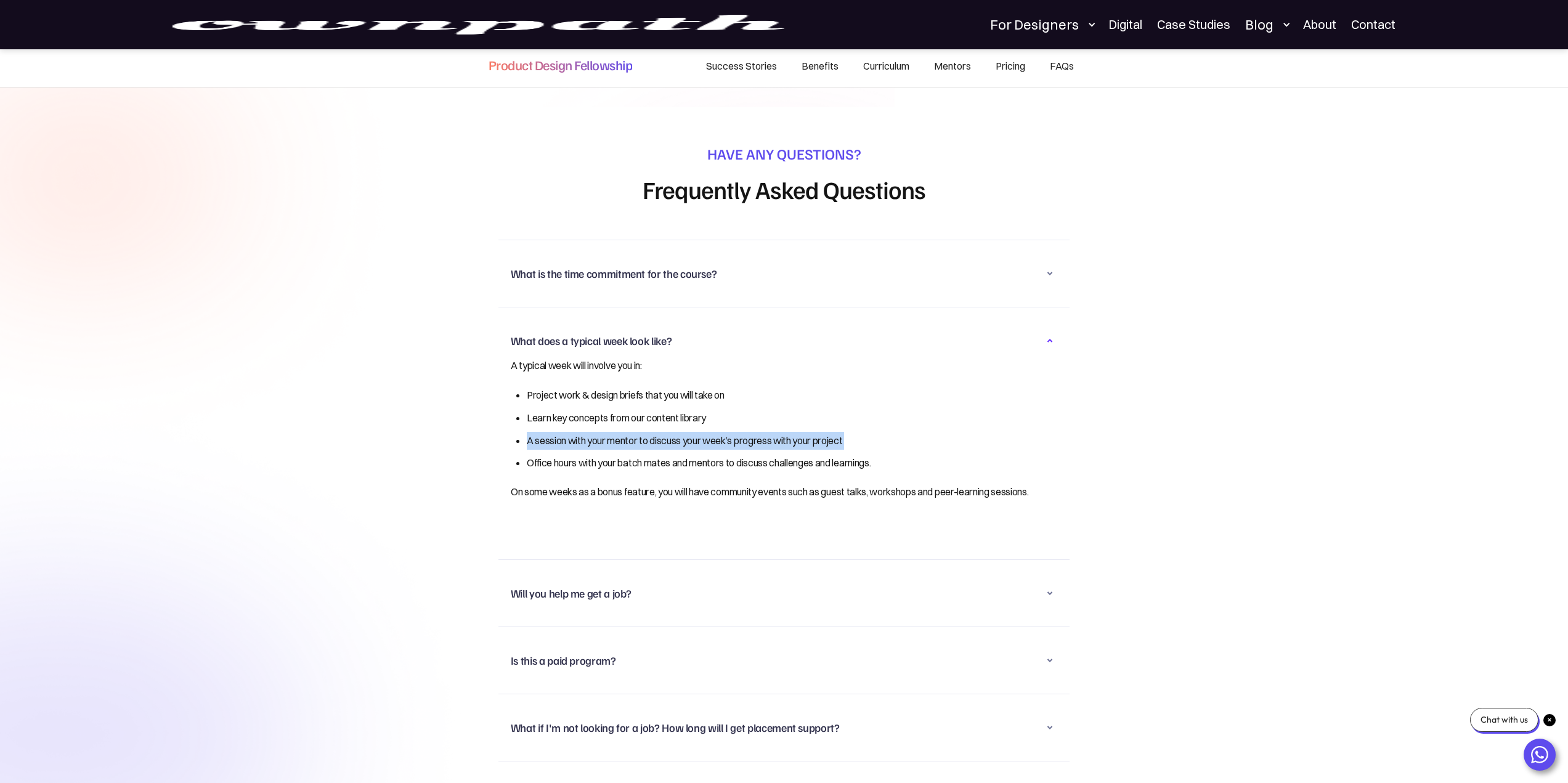
click at [662, 432] on li "A session with your mentor to discuss your week’s progress with your project" at bounding box center [780, 441] width 506 height 18
click at [665, 454] on li "Office hours with your batch mates and mentors to discuss challenges and learni…" at bounding box center [780, 463] width 506 height 18
click at [574, 483] on p "On some weeks as a bonus feature, you will have community events such as guest …" at bounding box center [771, 492] width 522 height 17
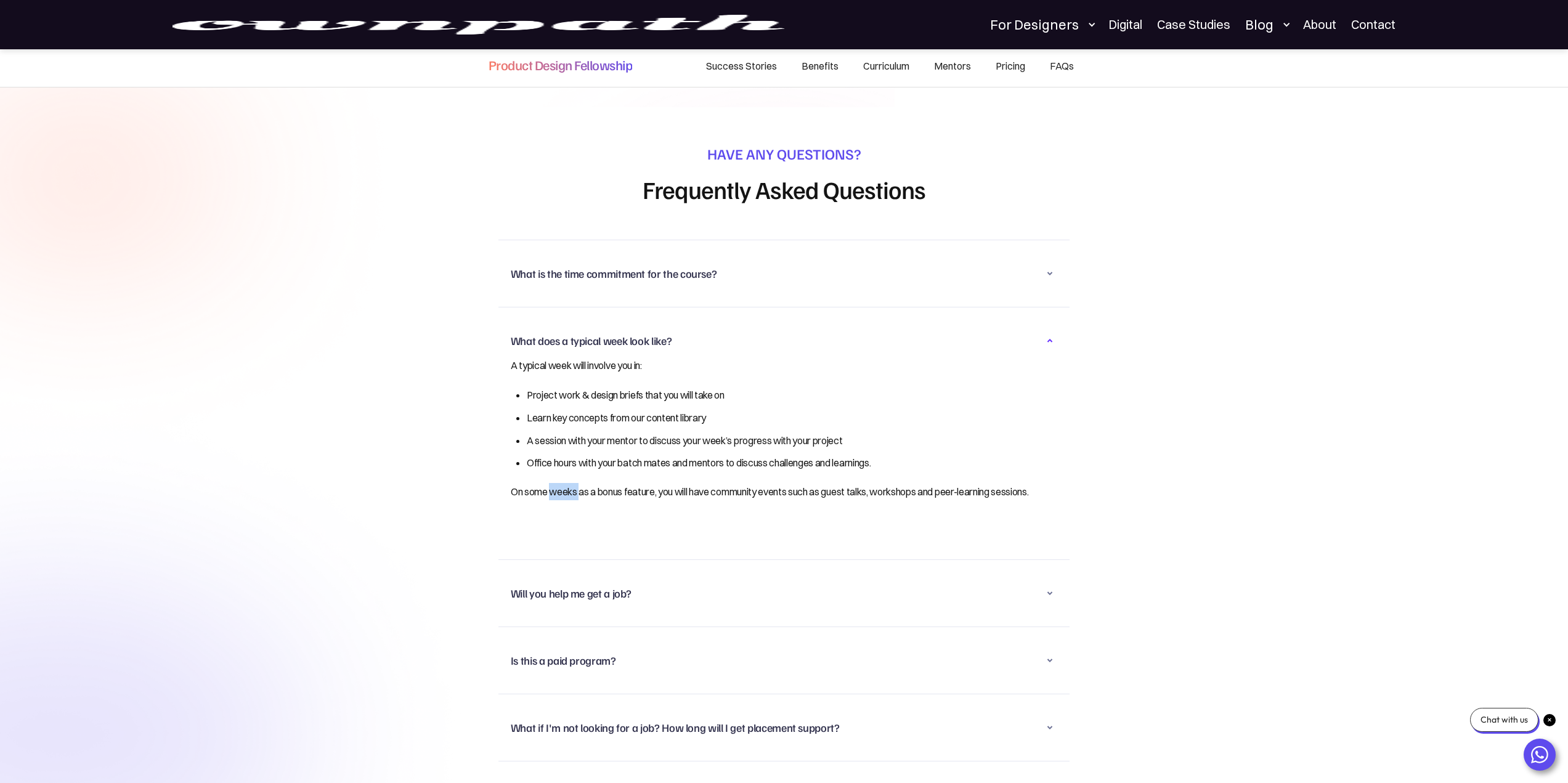
click at [574, 483] on p "On some weeks as a bonus feature, you will have community events such as guest …" at bounding box center [771, 492] width 522 height 17
drag, startPoint x: 511, startPoint y: 464, endPoint x: 567, endPoint y: 493, distance: 63.1
click at [567, 493] on div "A typical week will involve you in: Project work & design briefs that you will …" at bounding box center [784, 449] width 547 height 185
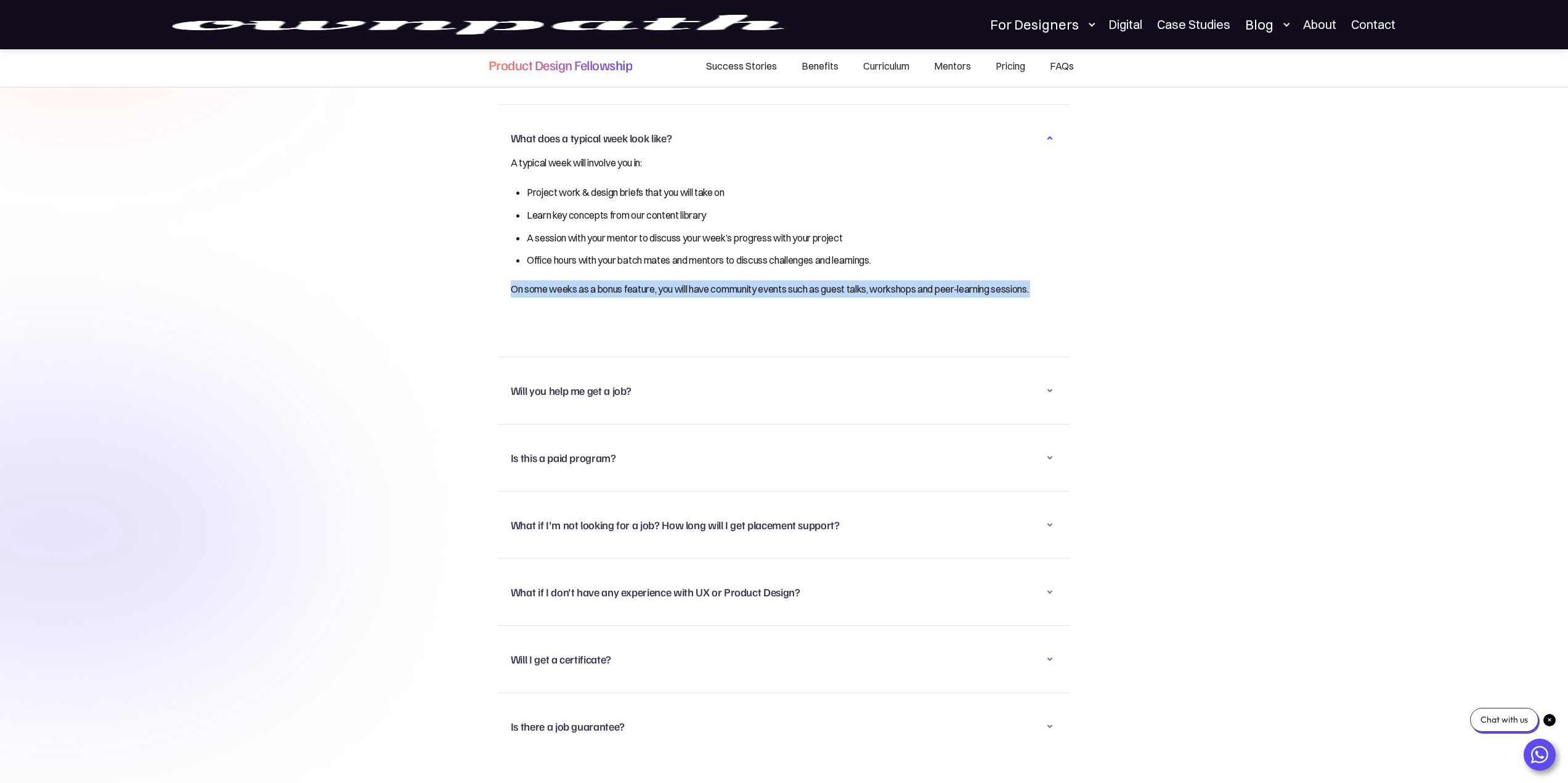
scroll to position [7882, 0]
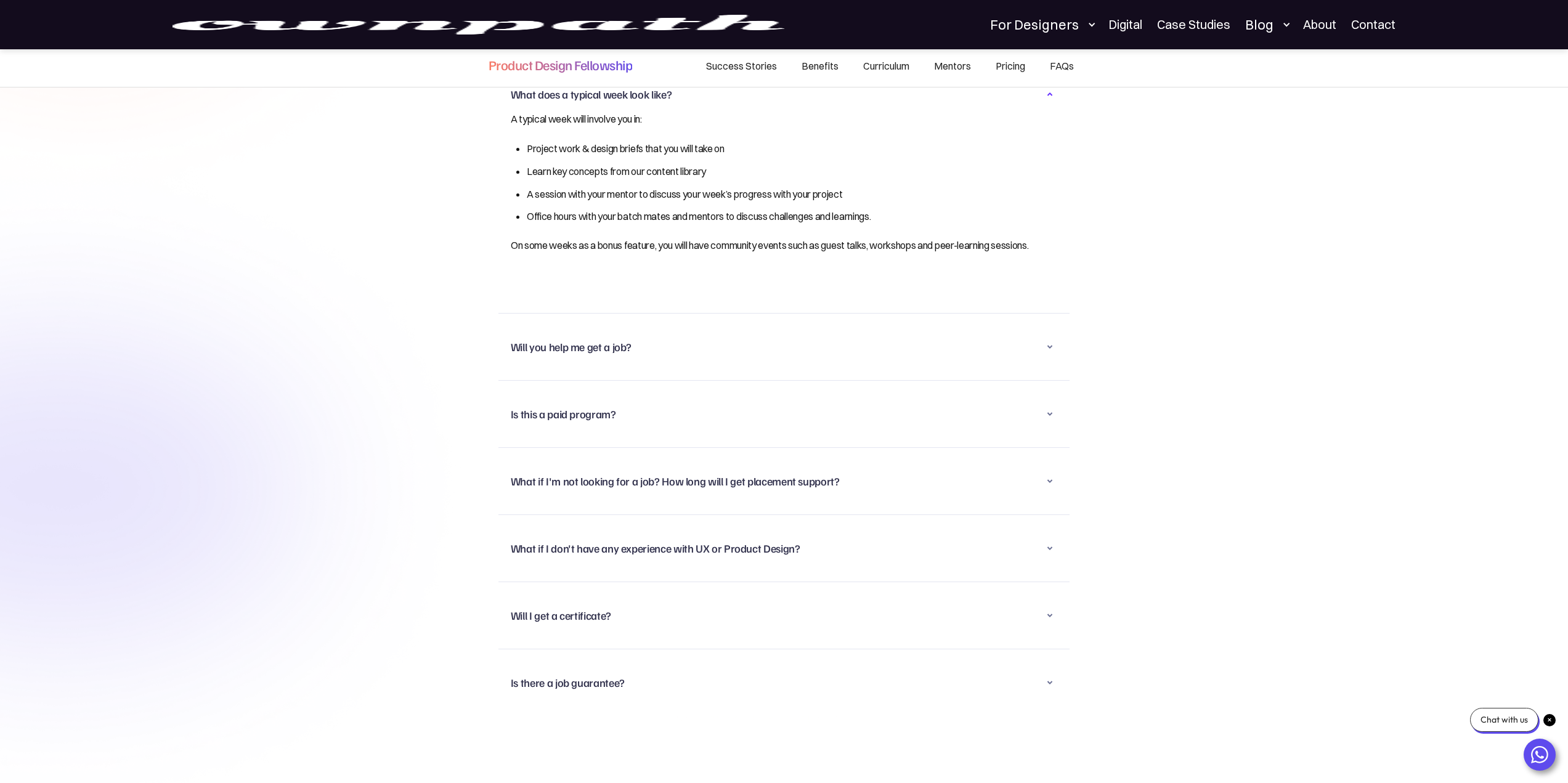
click at [1355, 198] on div "HAVE ANY QUESTIONS? Frequently Asked Questions What is the time commitment for …" at bounding box center [784, 306] width 1568 height 966
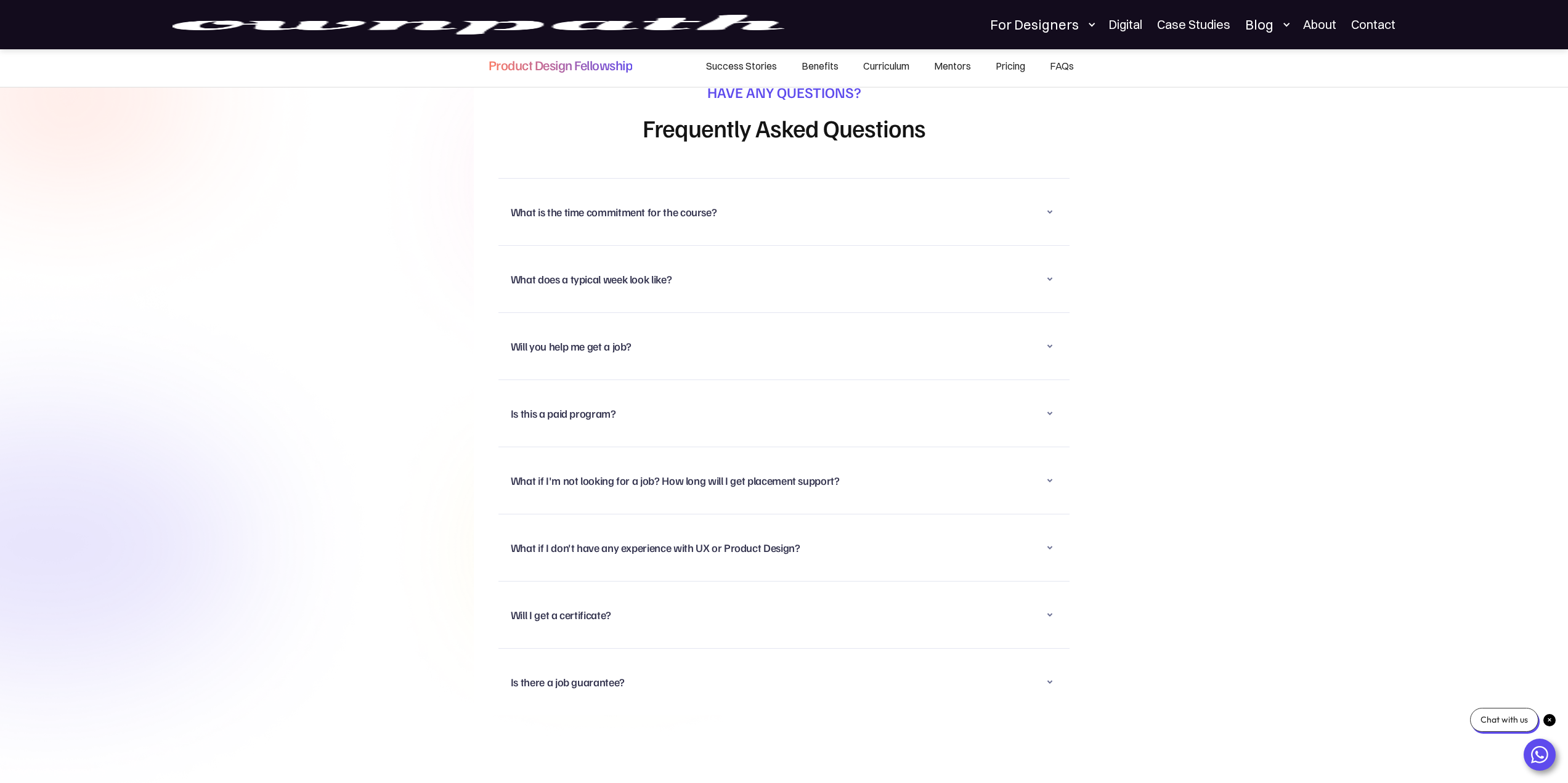
scroll to position [7635, 0]
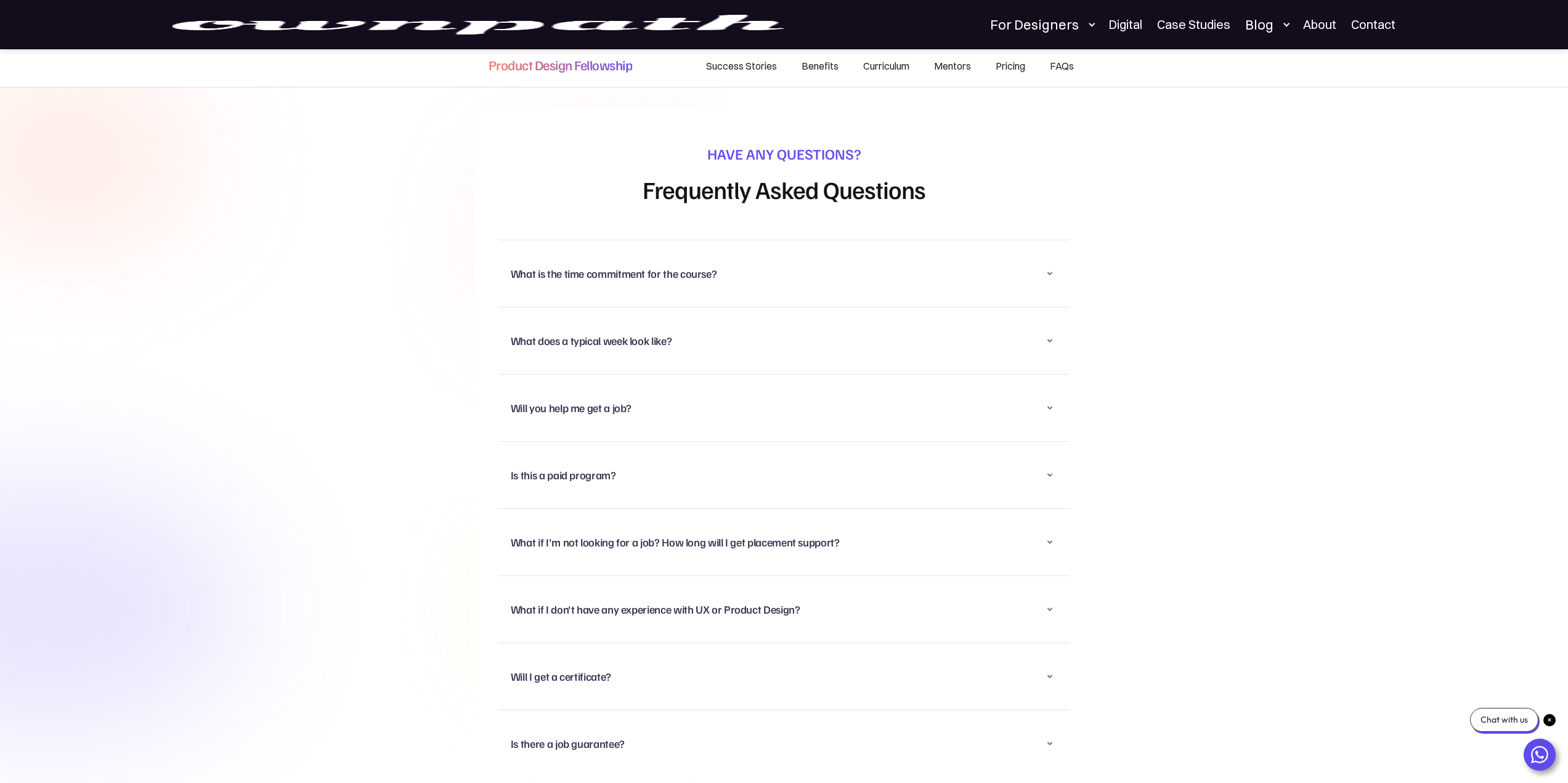
click at [1172, 125] on div "HAVE ANY QUESTIONS? Frequently Asked Questions What is the time commitment for …" at bounding box center [784, 460] width 1568 height 781
